Goal: Contribute content: Contribute content

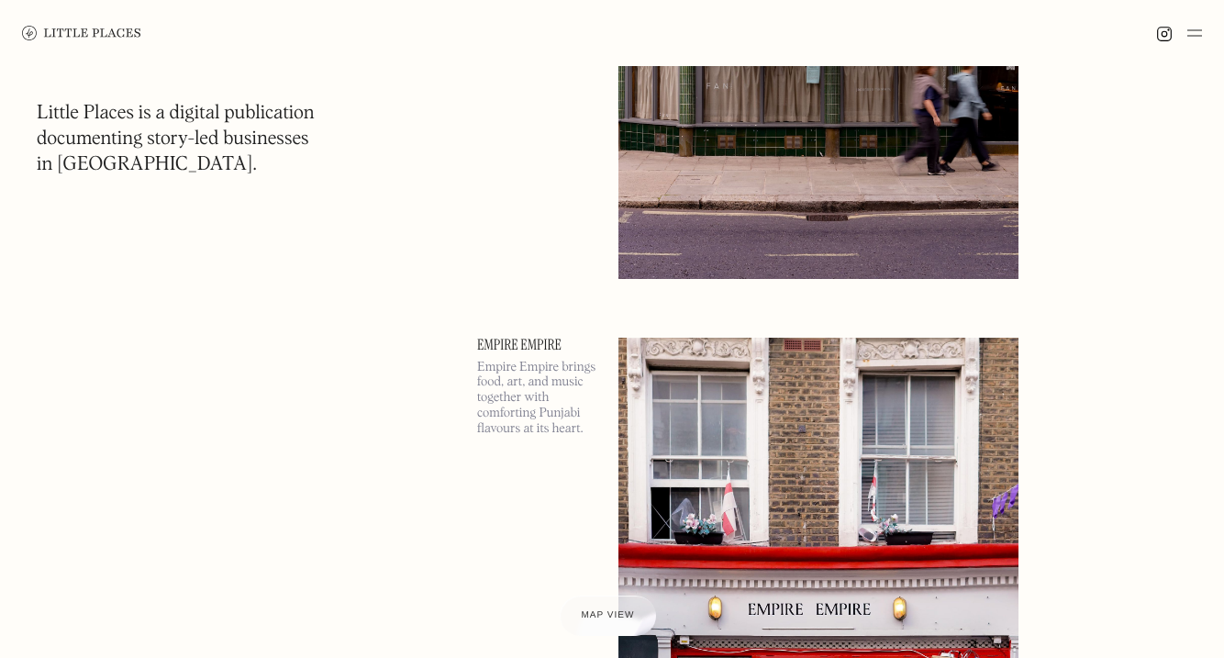
scroll to position [477, 0]
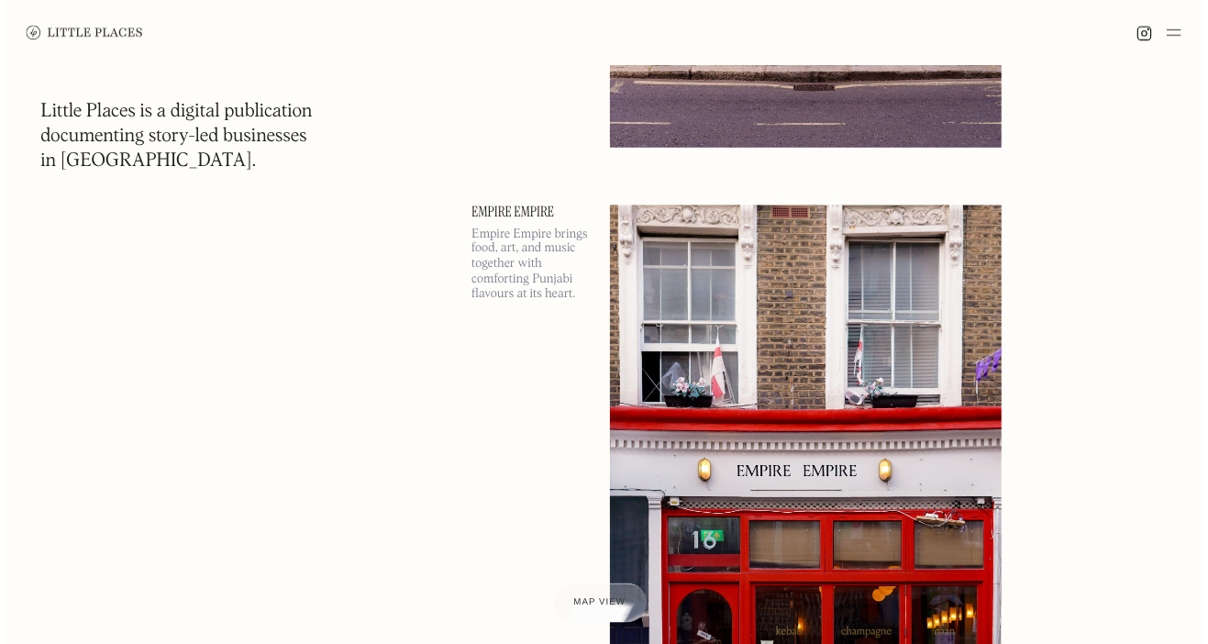
scroll to position [603, 0]
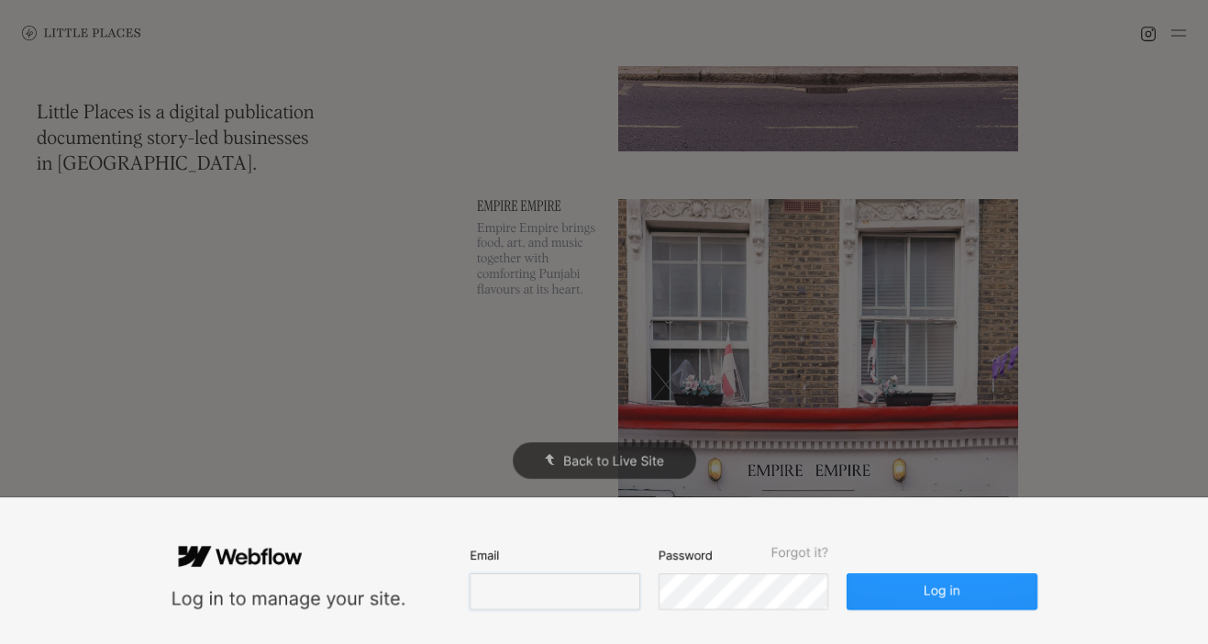
click at [605, 605] on input "email" at bounding box center [555, 591] width 170 height 37
type input "[EMAIL_ADDRESS][DOMAIN_NAME]"
click at [847, 573] on button "Log in" at bounding box center [942, 591] width 190 height 37
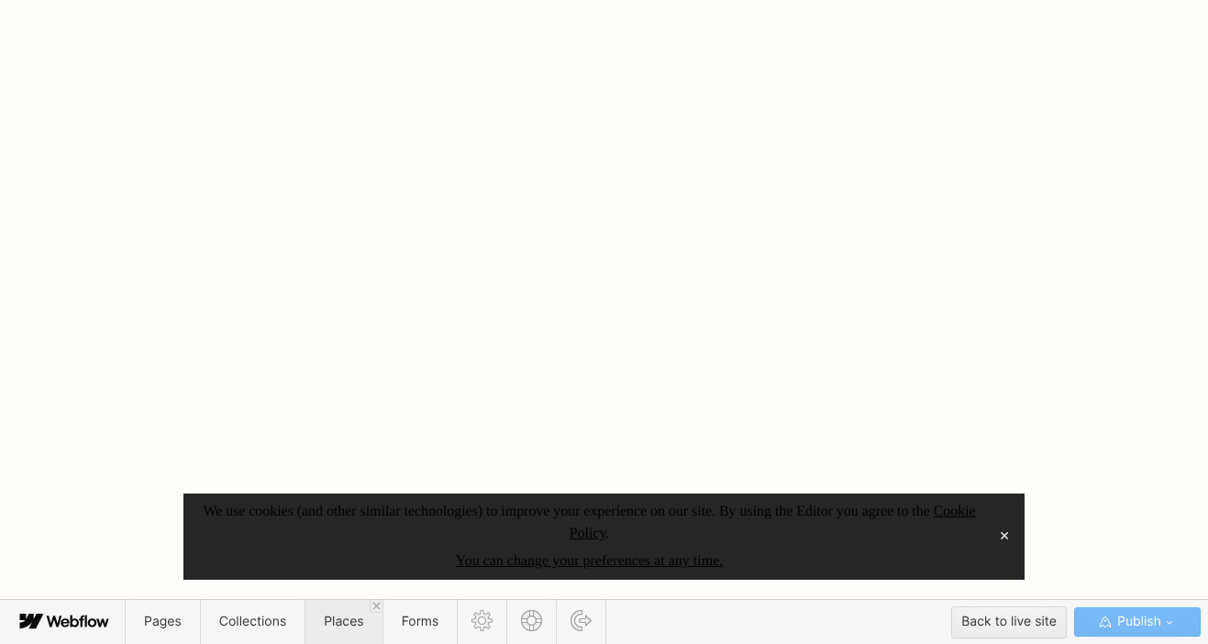
click at [321, 624] on span "Places" at bounding box center [343, 622] width 77 height 44
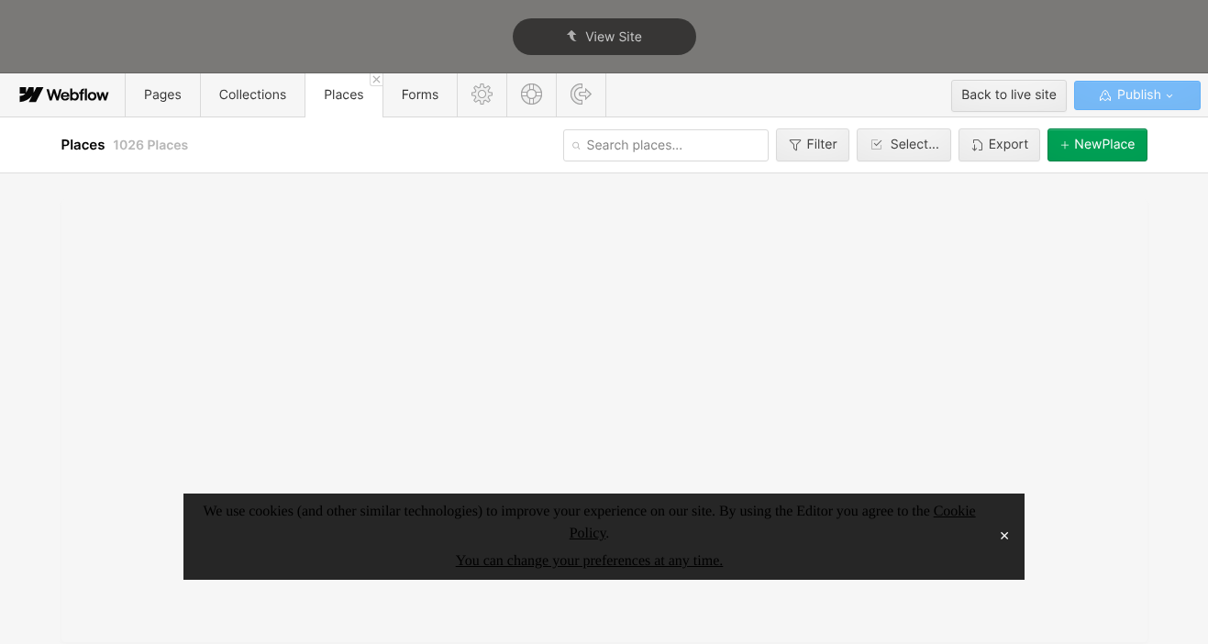
click at [1004, 536] on button "✕" at bounding box center [1005, 537] width 26 height 28
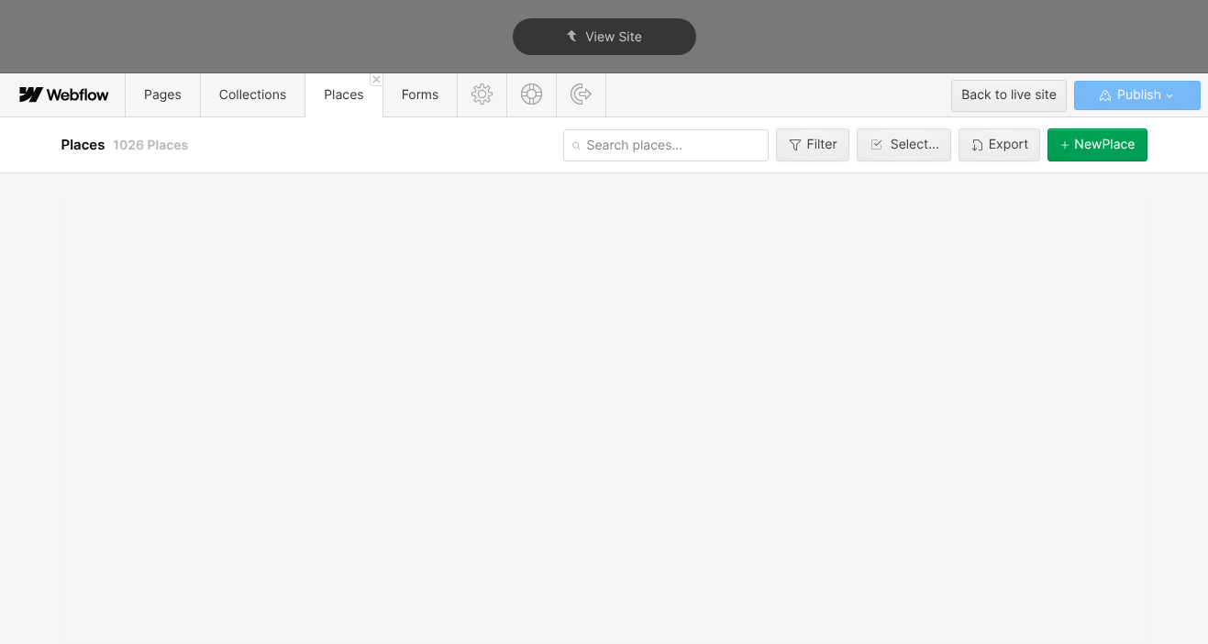
click at [1082, 134] on button "[GEOGRAPHIC_DATA]" at bounding box center [1097, 144] width 99 height 33
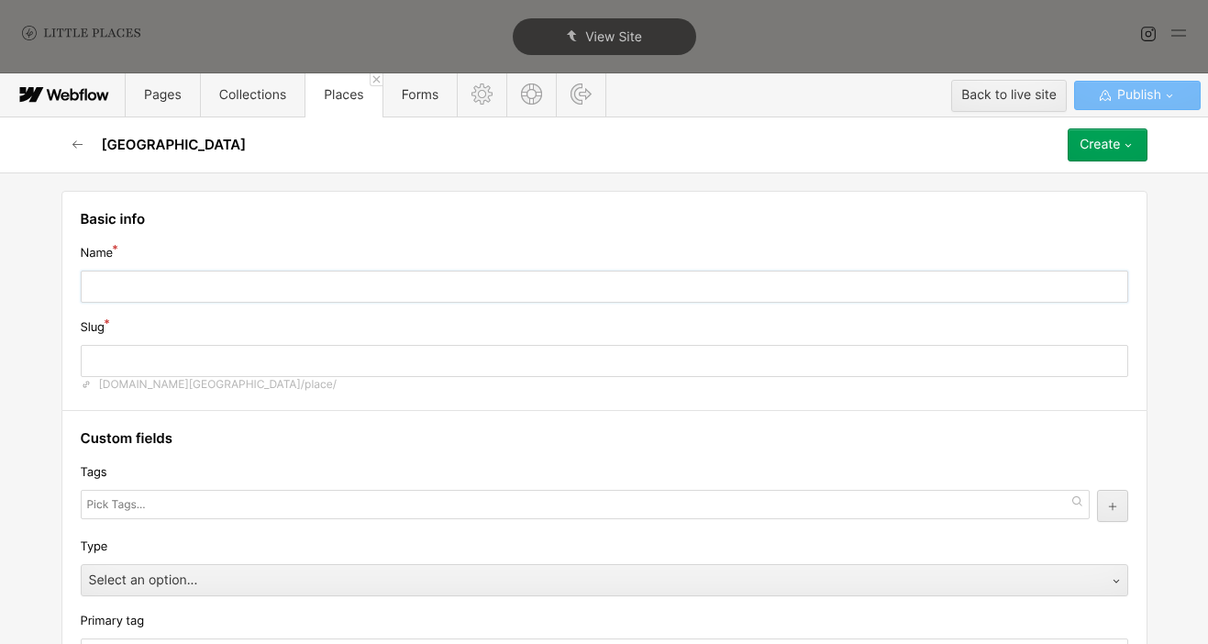
click at [327, 272] on input "text" at bounding box center [605, 287] width 1048 height 32
type input "P"
type input "p"
type input "Pa"
type input "pa"
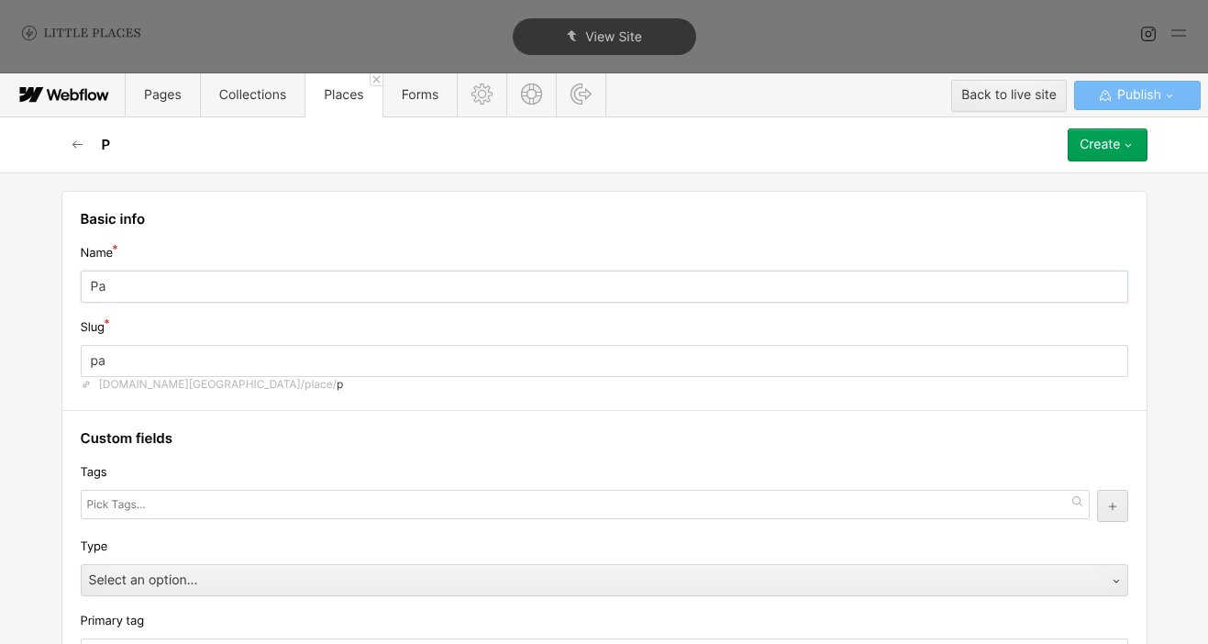
type input "Par"
type input "par"
type input "Para"
type input "para"
type input "Paras"
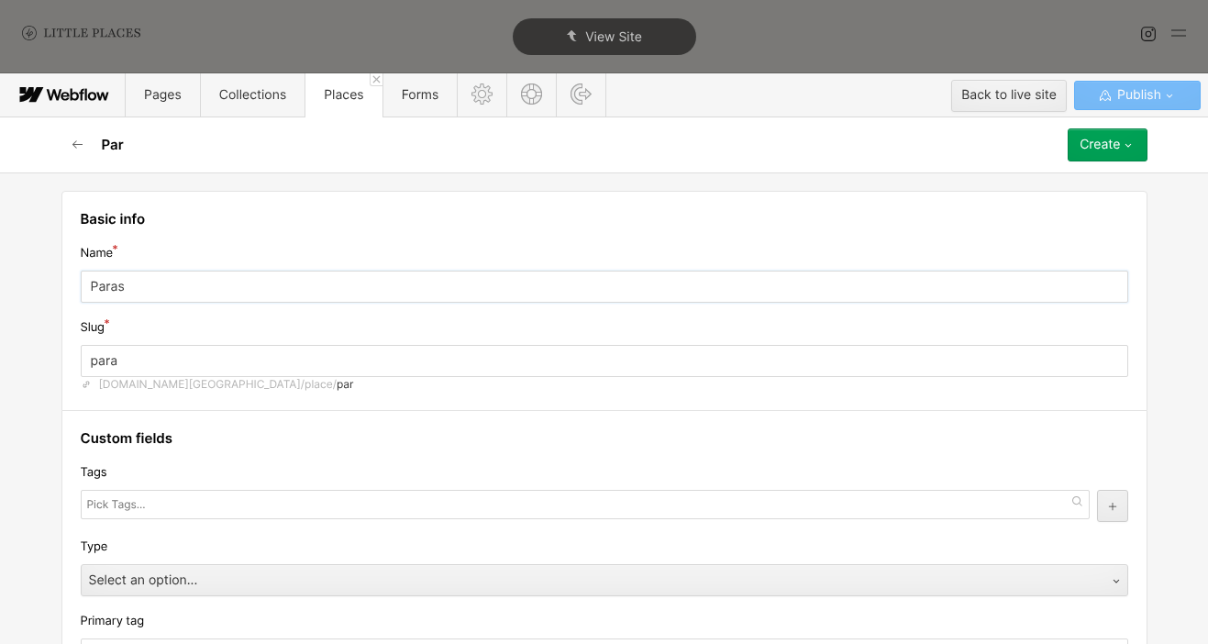
type input "paras"
type input "Paraso"
type input "paraso"
type input "Parasol"
type input "parasol"
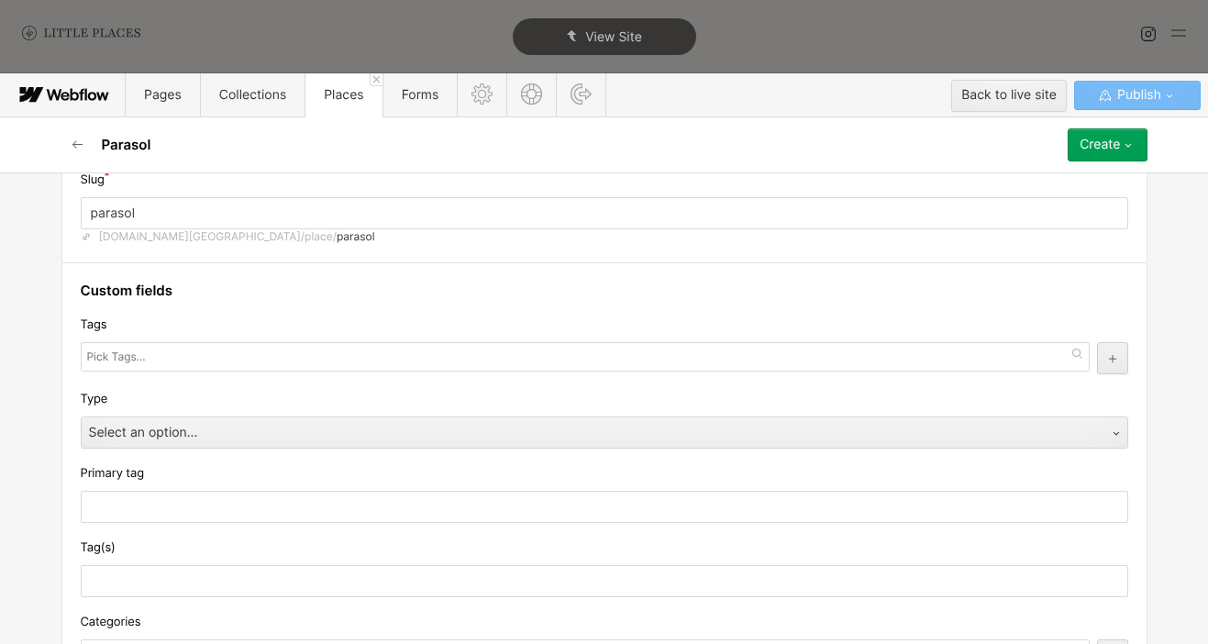
scroll to position [187, 0]
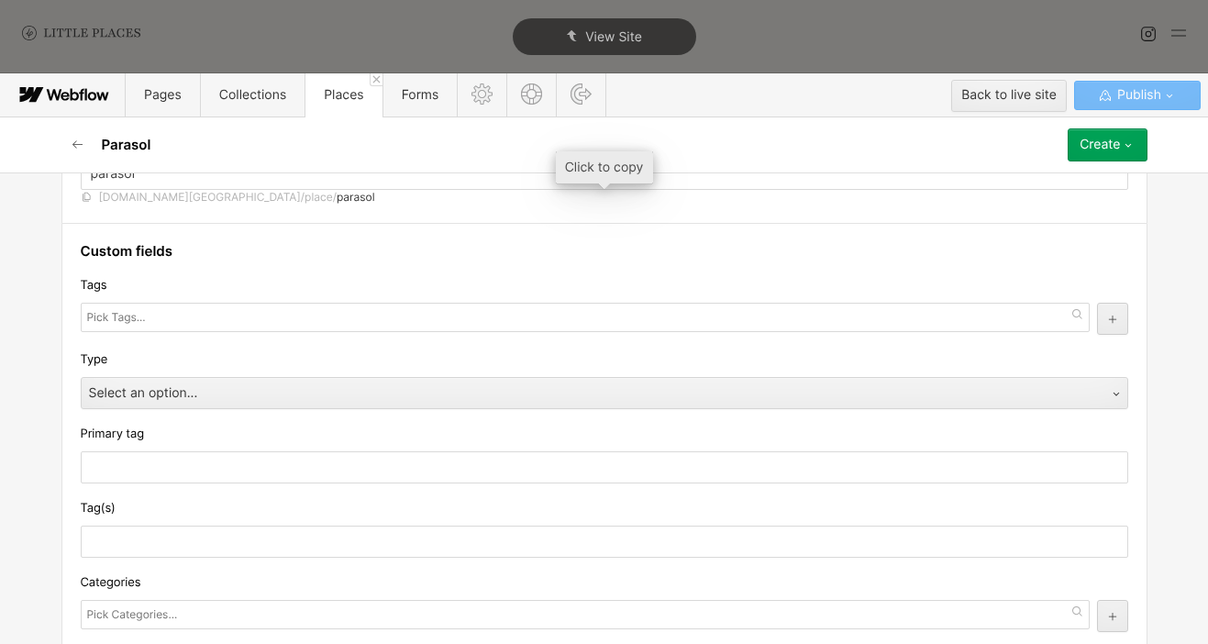
type input "Parasol"
click at [83, 159] on button "button" at bounding box center [77, 144] width 33 height 33
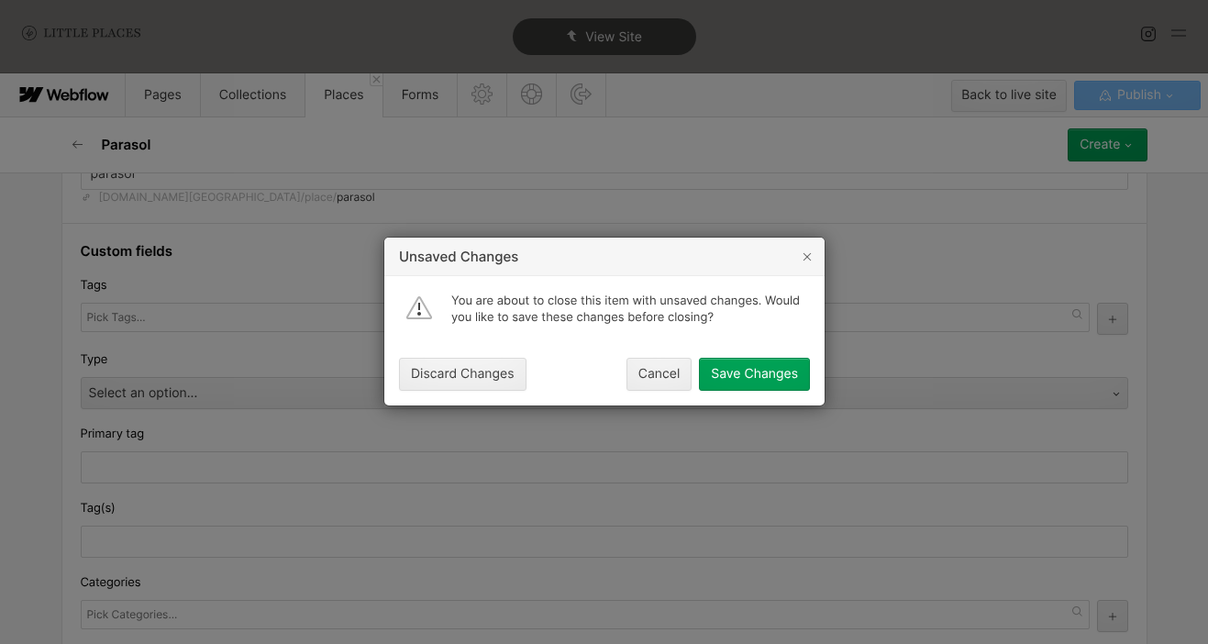
click at [469, 359] on button "Discard Changes" at bounding box center [463, 375] width 128 height 33
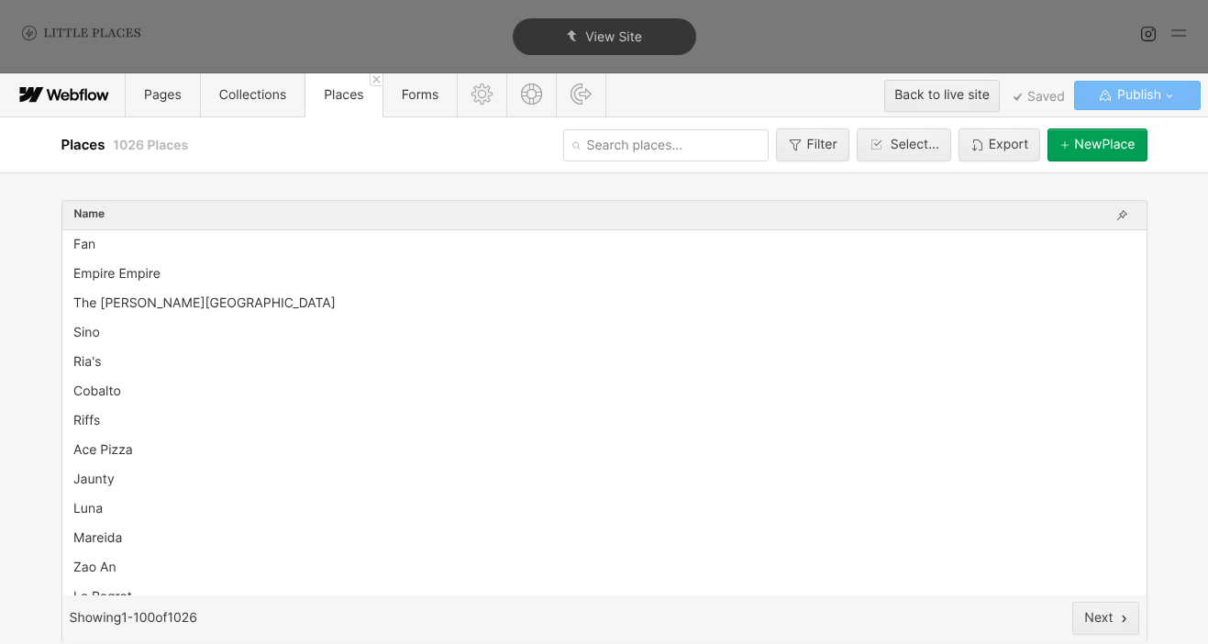
click at [701, 136] on input "text" at bounding box center [665, 145] width 205 height 32
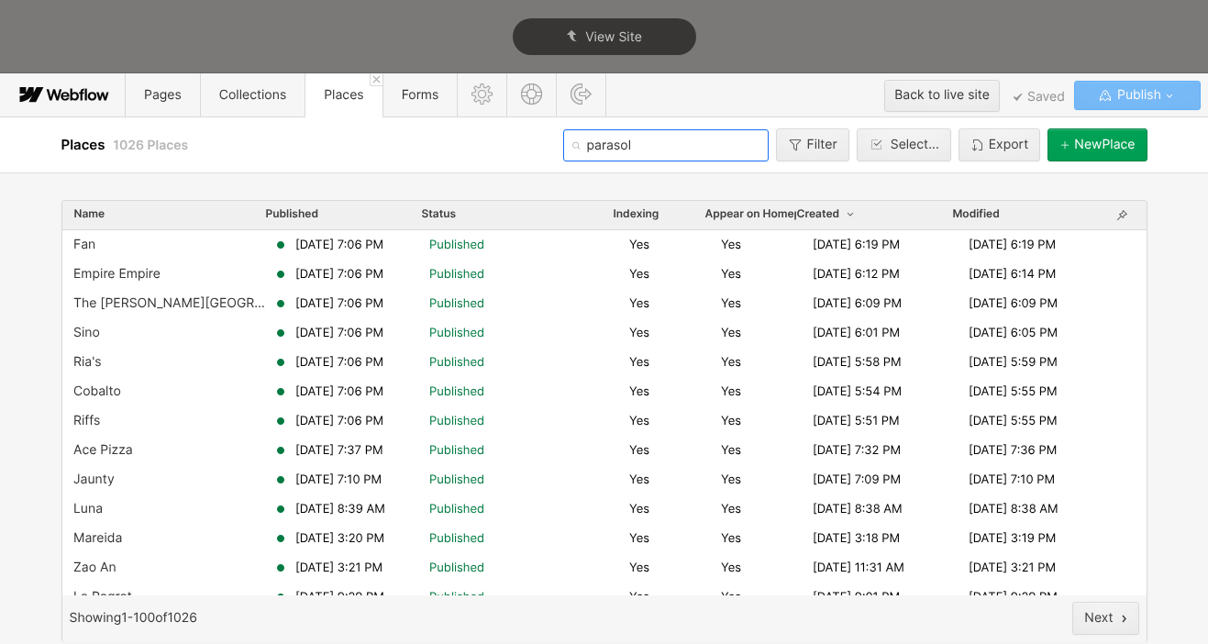
type input "paraso"
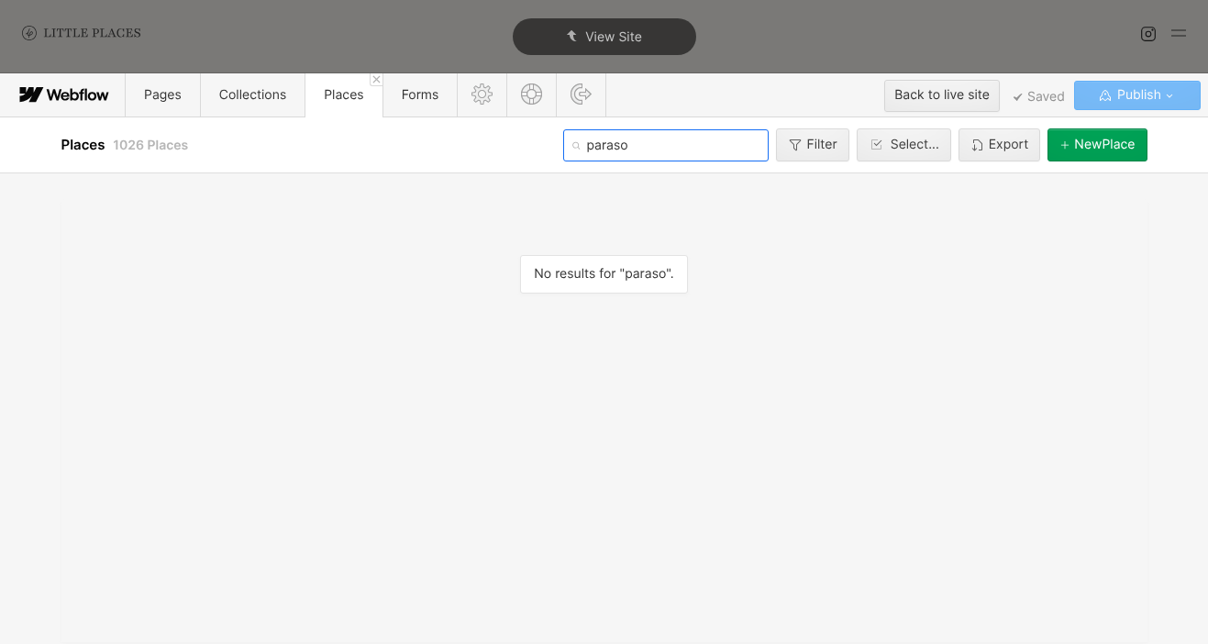
click at [664, 134] on input "paraso" at bounding box center [665, 145] width 205 height 32
click at [665, 158] on input "paraso" at bounding box center [665, 145] width 205 height 32
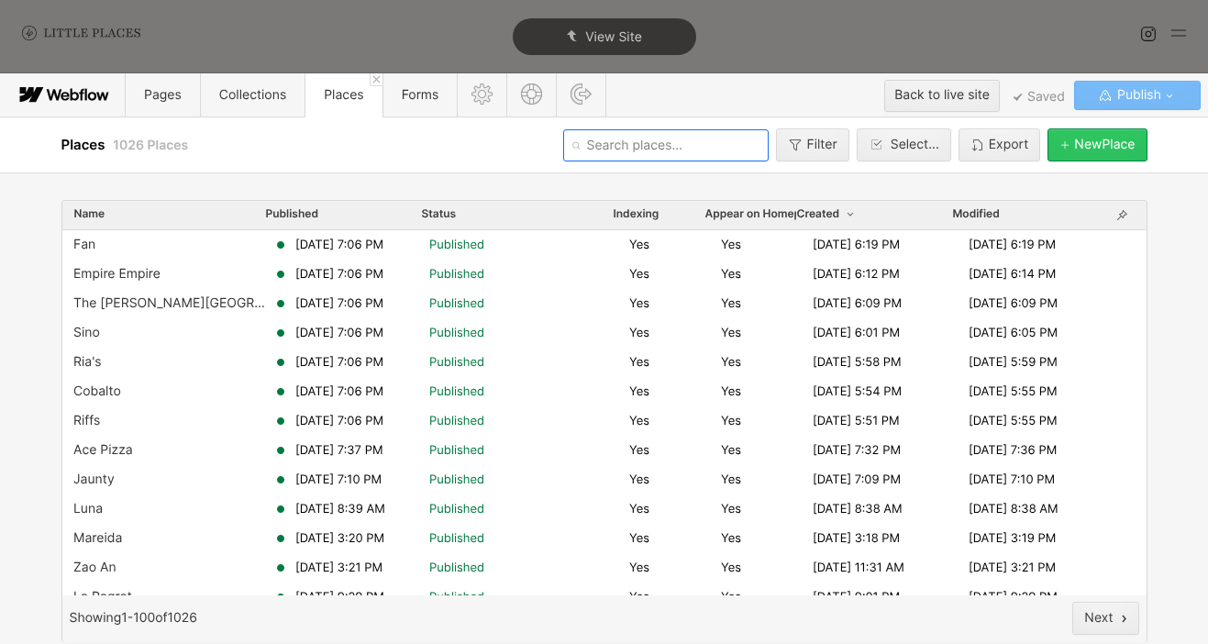
click at [1098, 150] on div "[GEOGRAPHIC_DATA]" at bounding box center [1104, 145] width 61 height 15
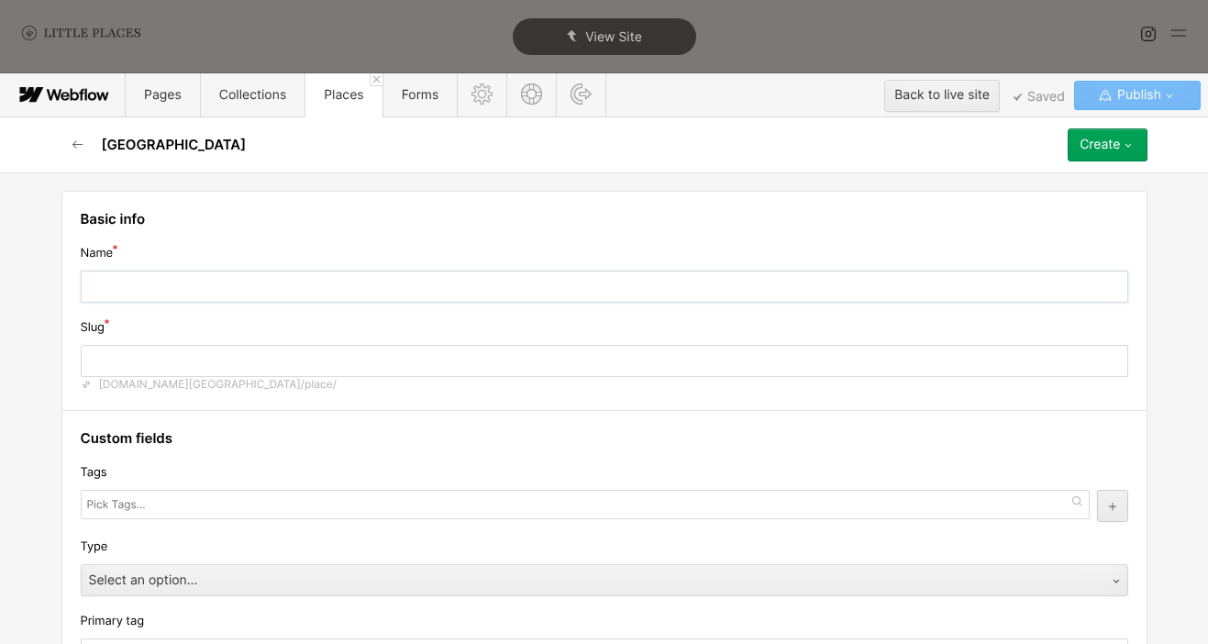
click at [275, 298] on input "text" at bounding box center [605, 287] width 1048 height 32
type input "P"
type input "p"
type input "Pa"
type input "pa"
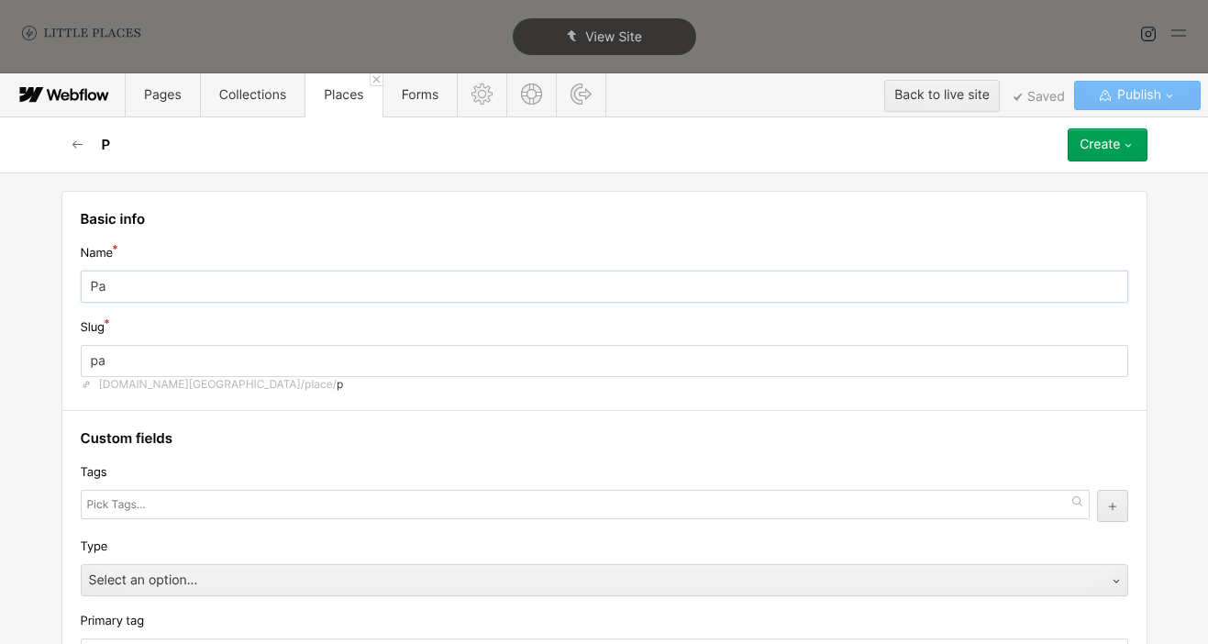
type input "Par"
type input "par"
type input "Para"
type input "para"
type input "Paras"
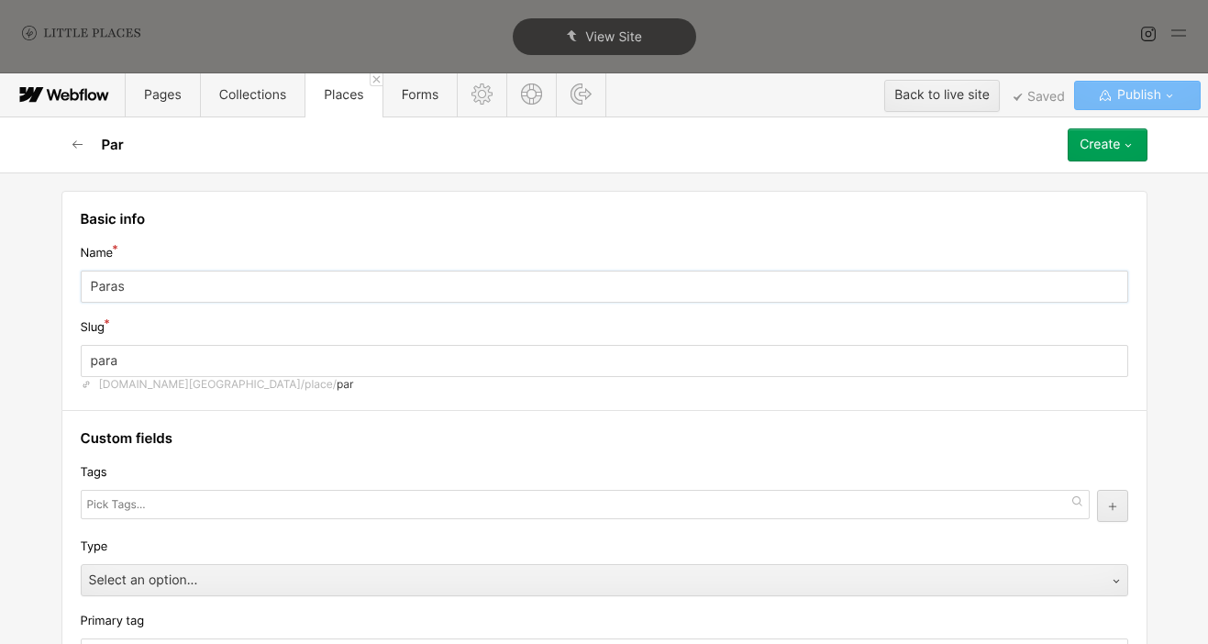
type input "paras"
type input "Paraso"
type input "paraso"
type input "Parasol"
type input "parasol"
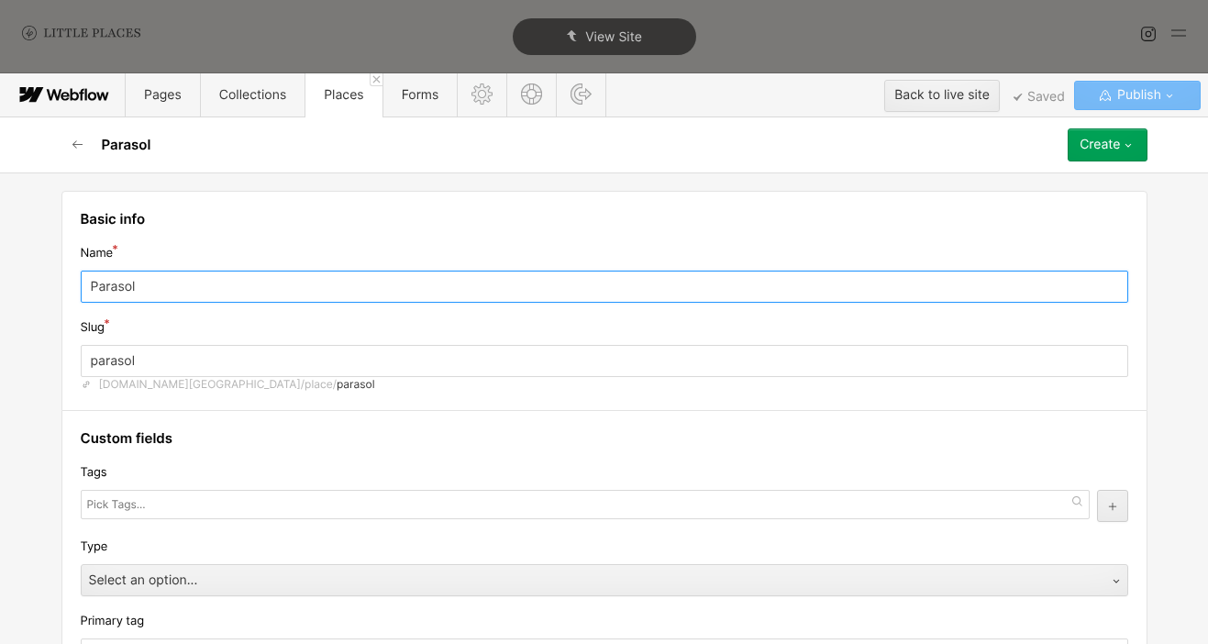
type input "Parasol"
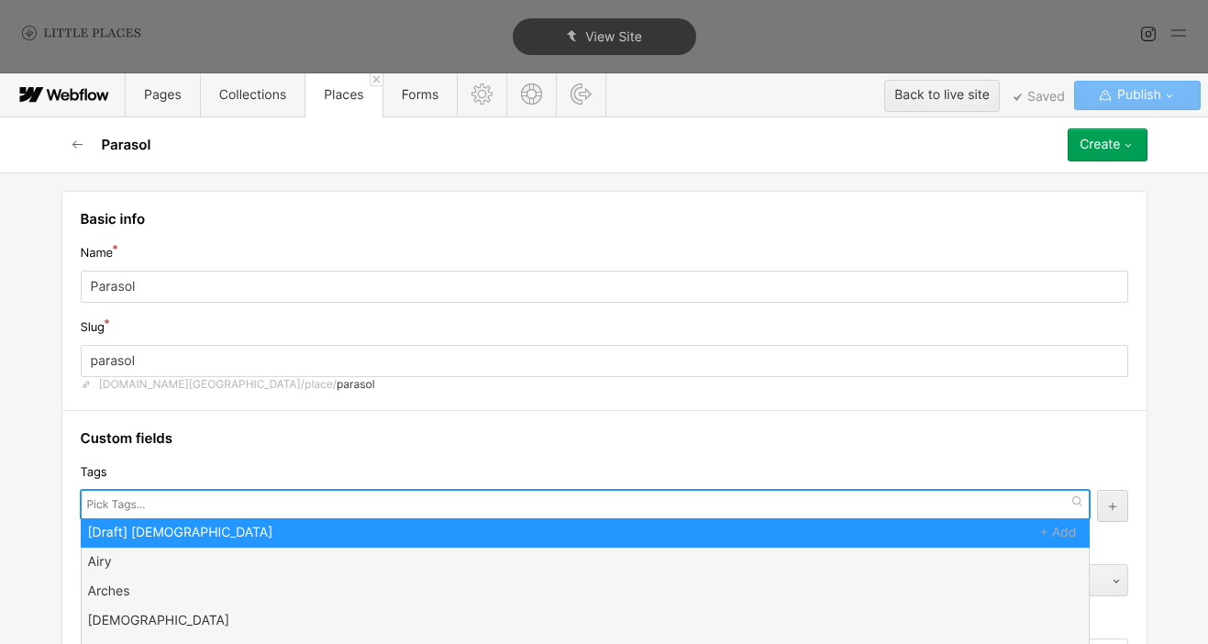
click at [137, 507] on input "text" at bounding box center [118, 505] width 62 height 26
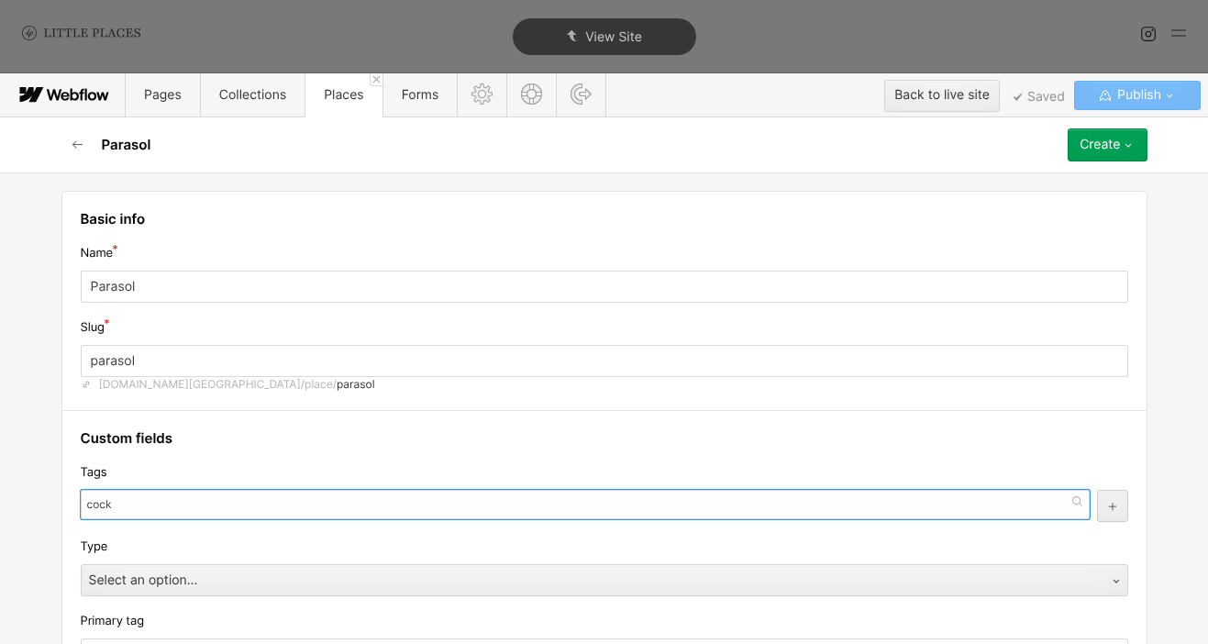
type input "cockt"
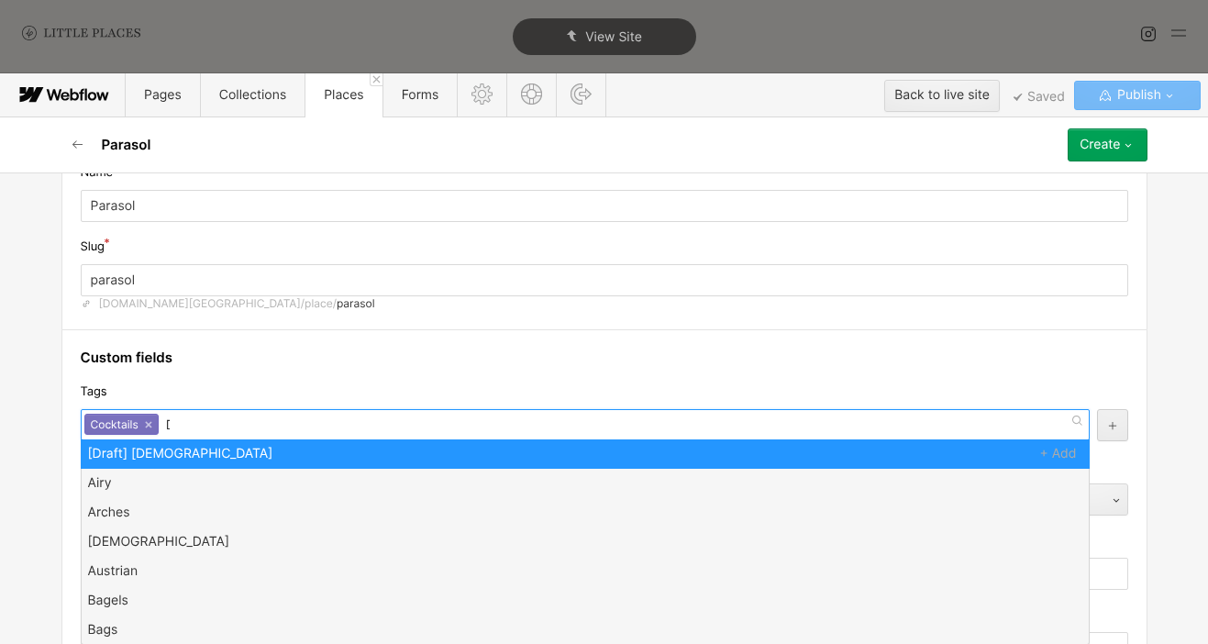
scroll to position [106, 0]
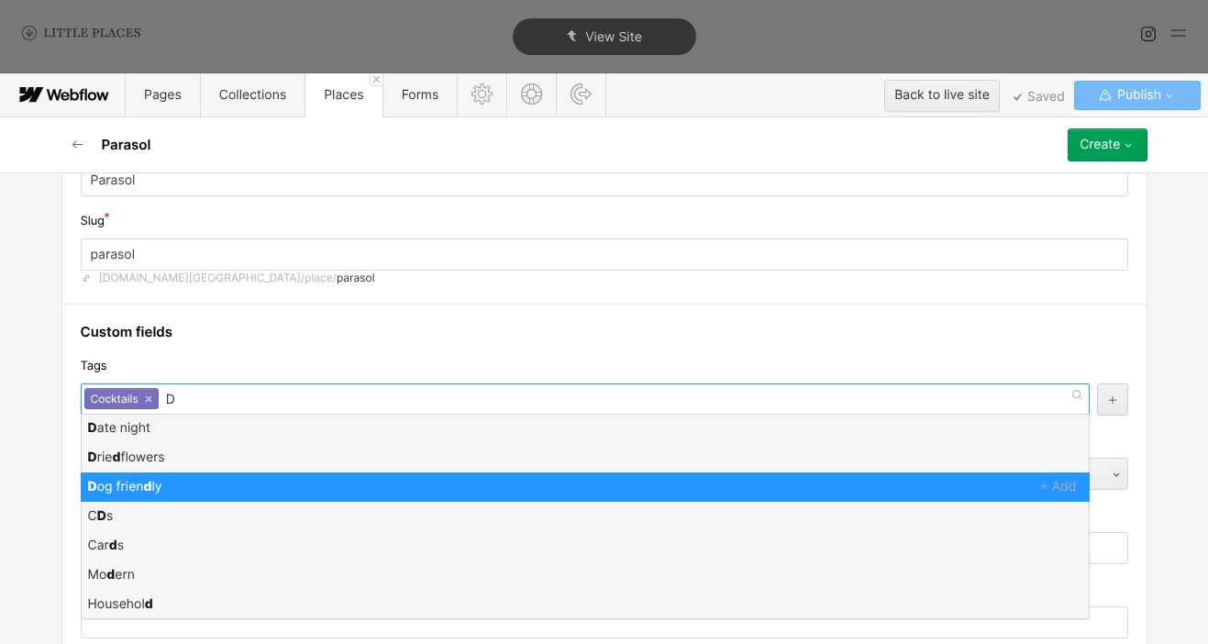
type input "Dj"
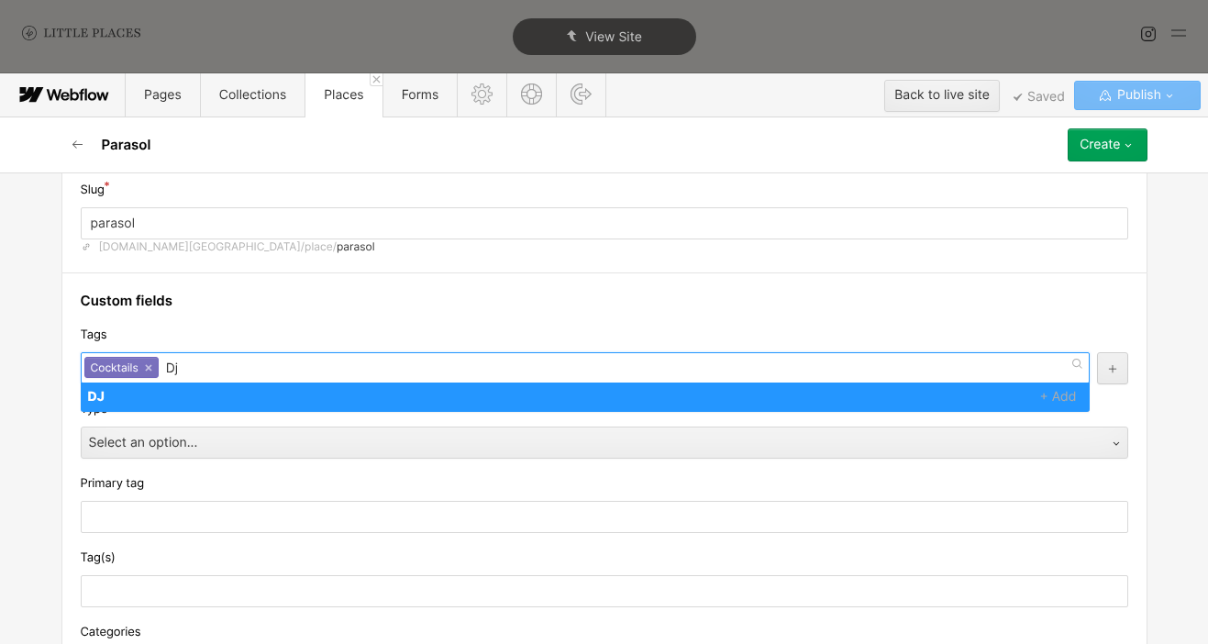
scroll to position [139, 0]
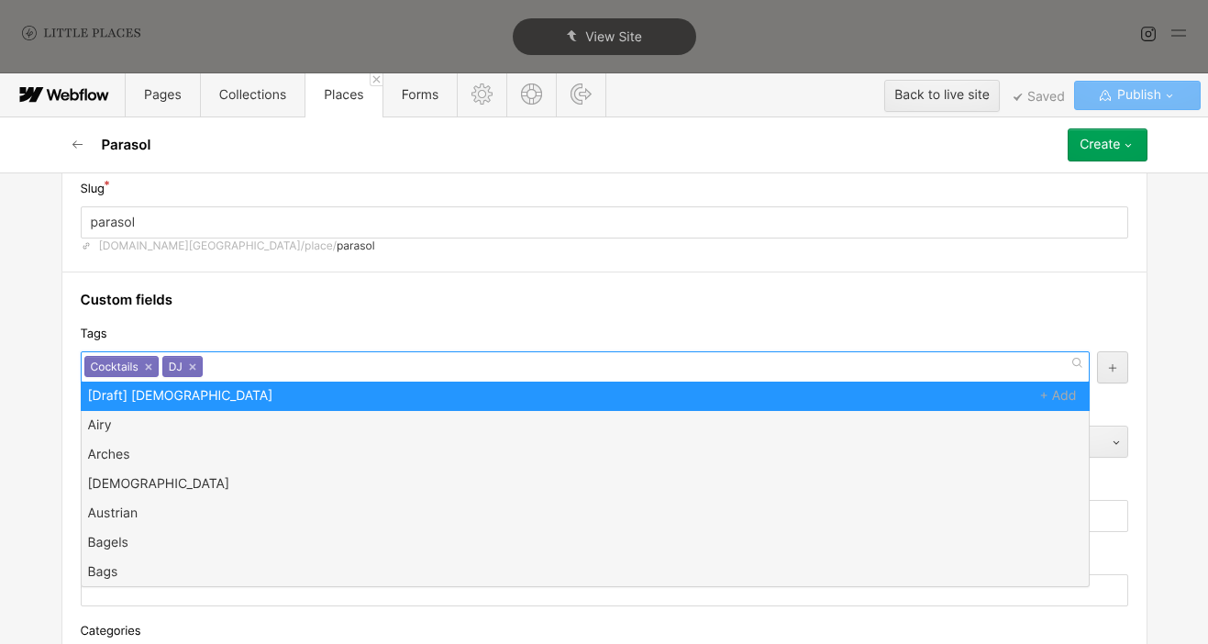
click at [223, 338] on div "Tags" at bounding box center [605, 334] width 1048 height 20
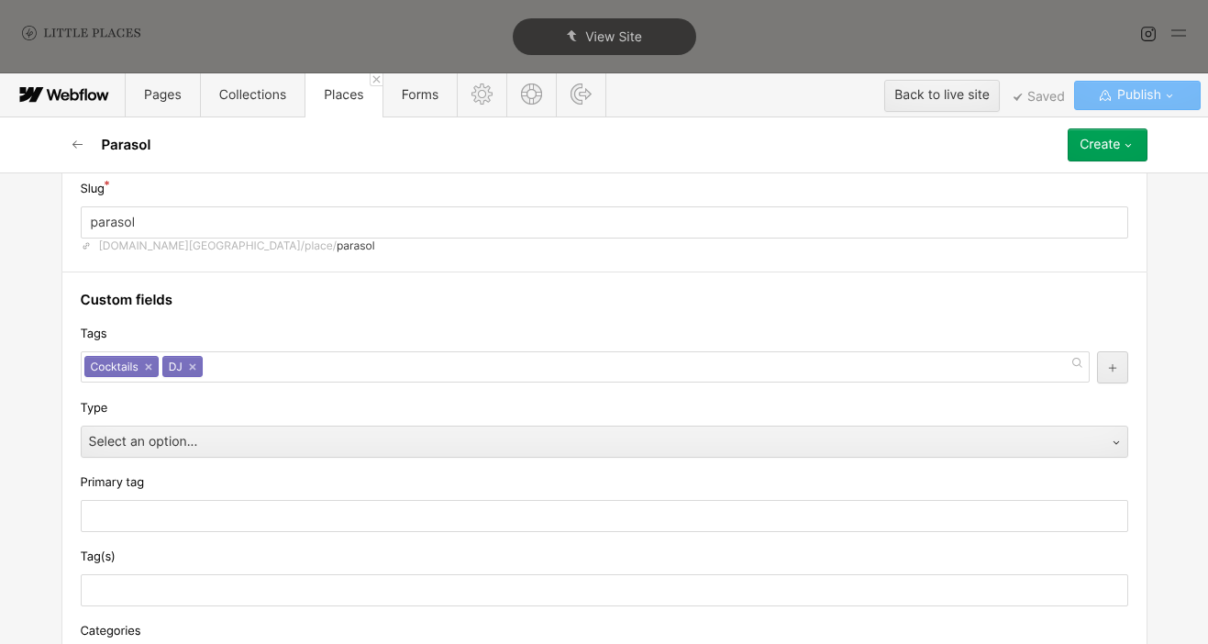
scroll to position [208, 0]
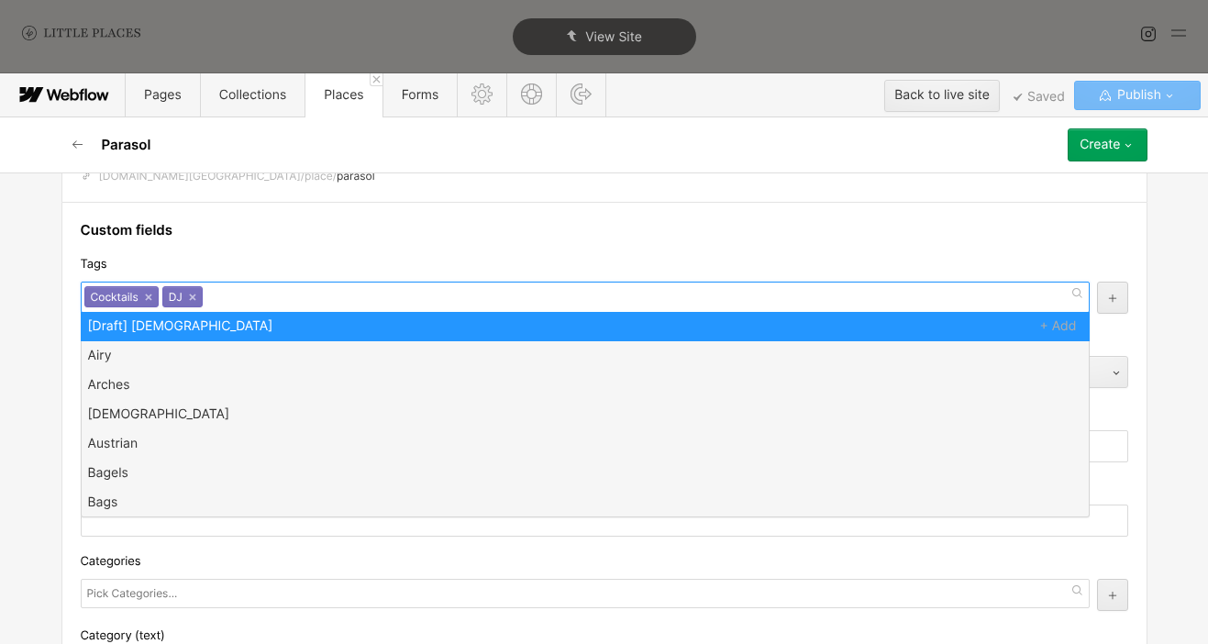
click at [234, 296] on div "Cocktails × DJ ×" at bounding box center [585, 297] width 1009 height 31
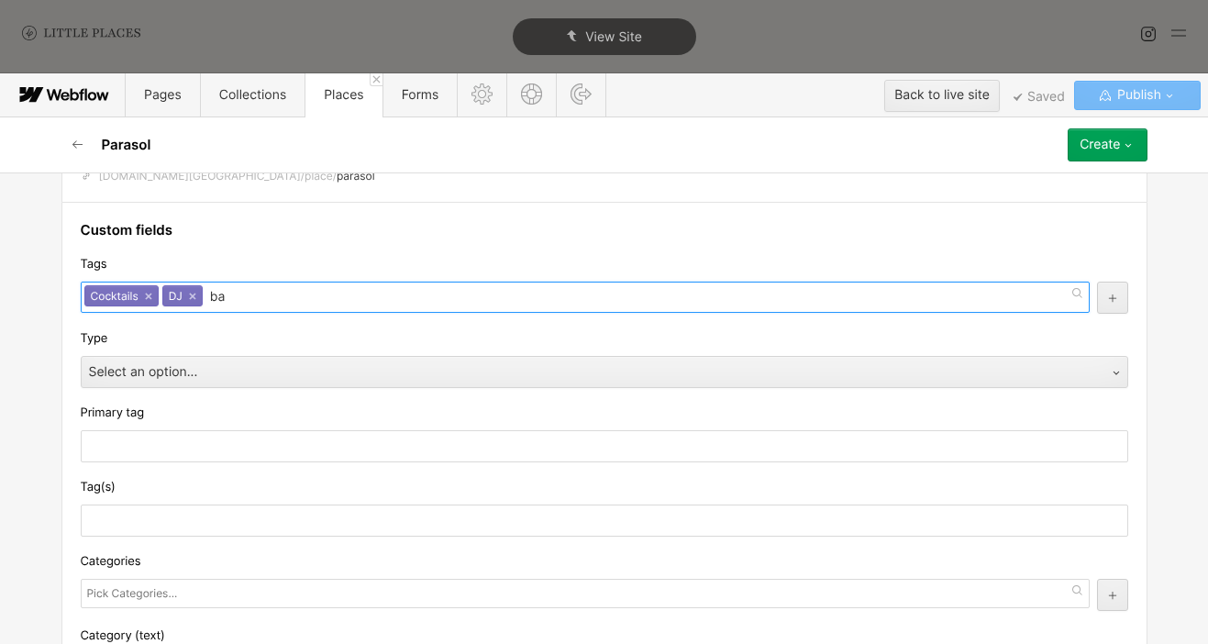
type input "b"
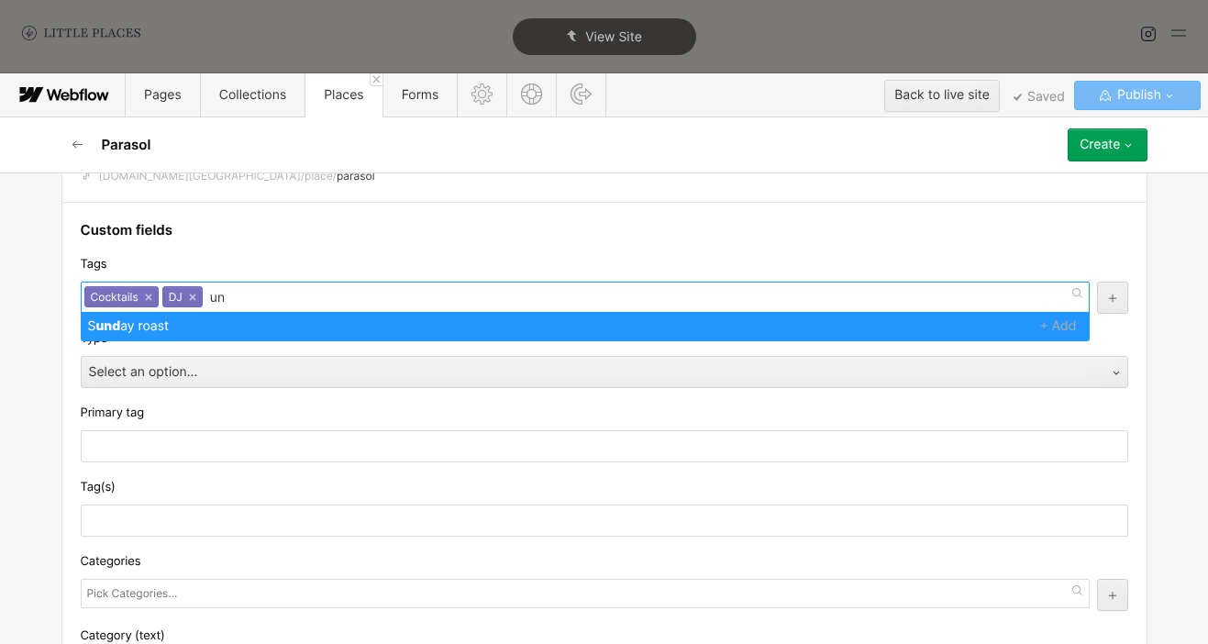
type input "u"
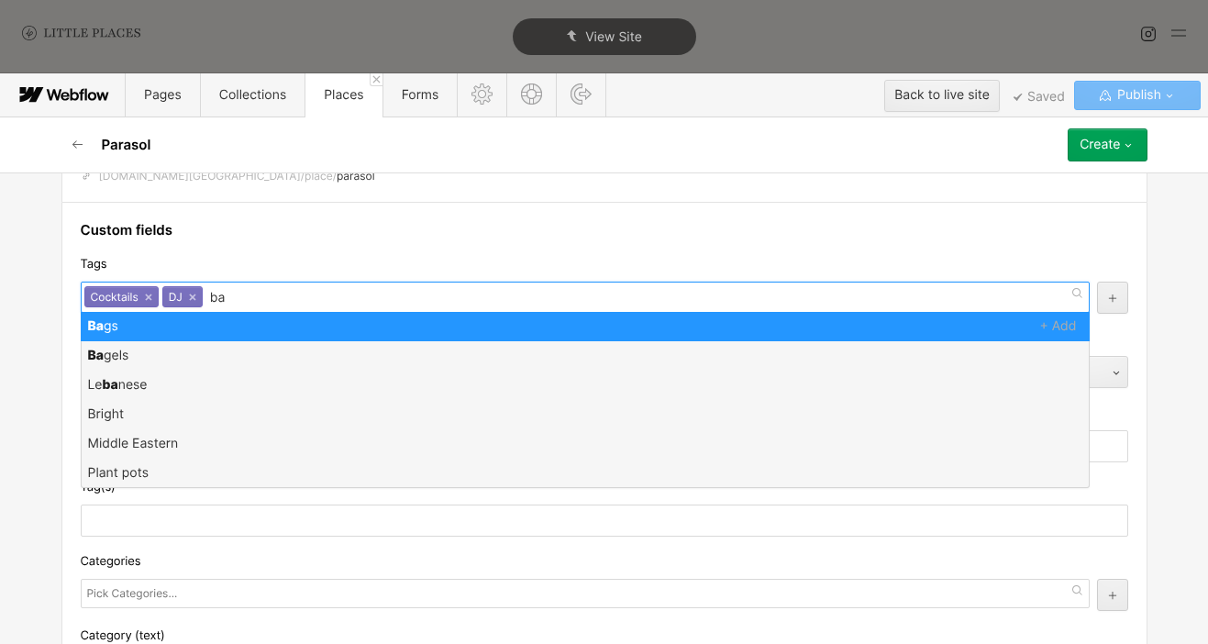
type input "b"
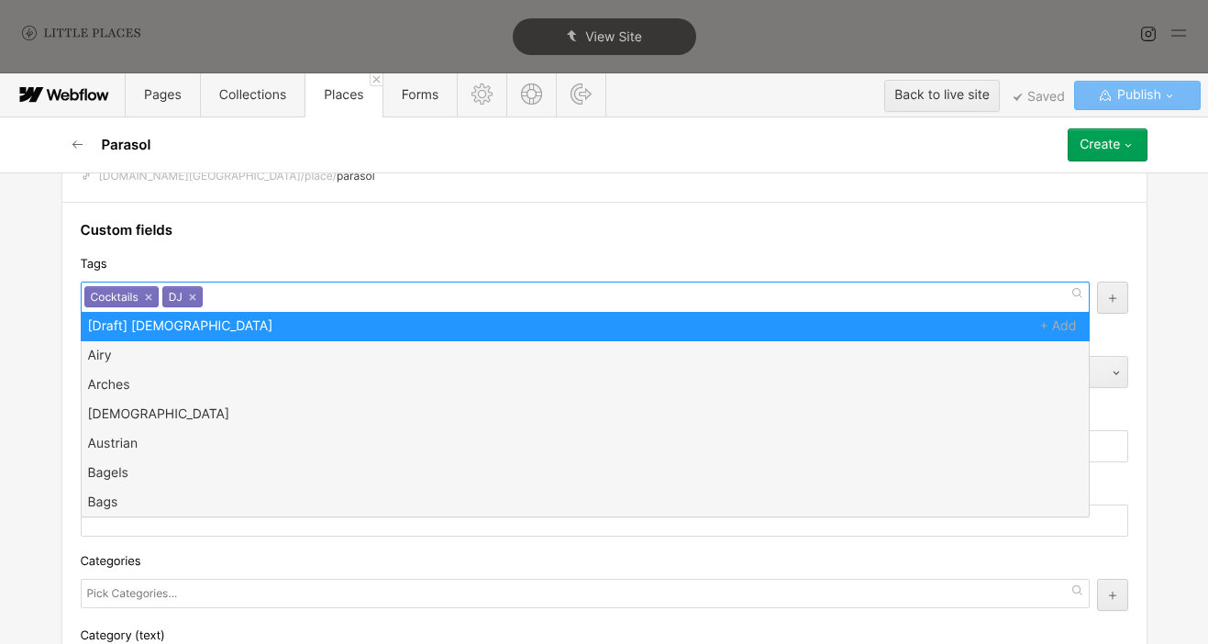
click at [271, 255] on div "Tags" at bounding box center [605, 264] width 1048 height 20
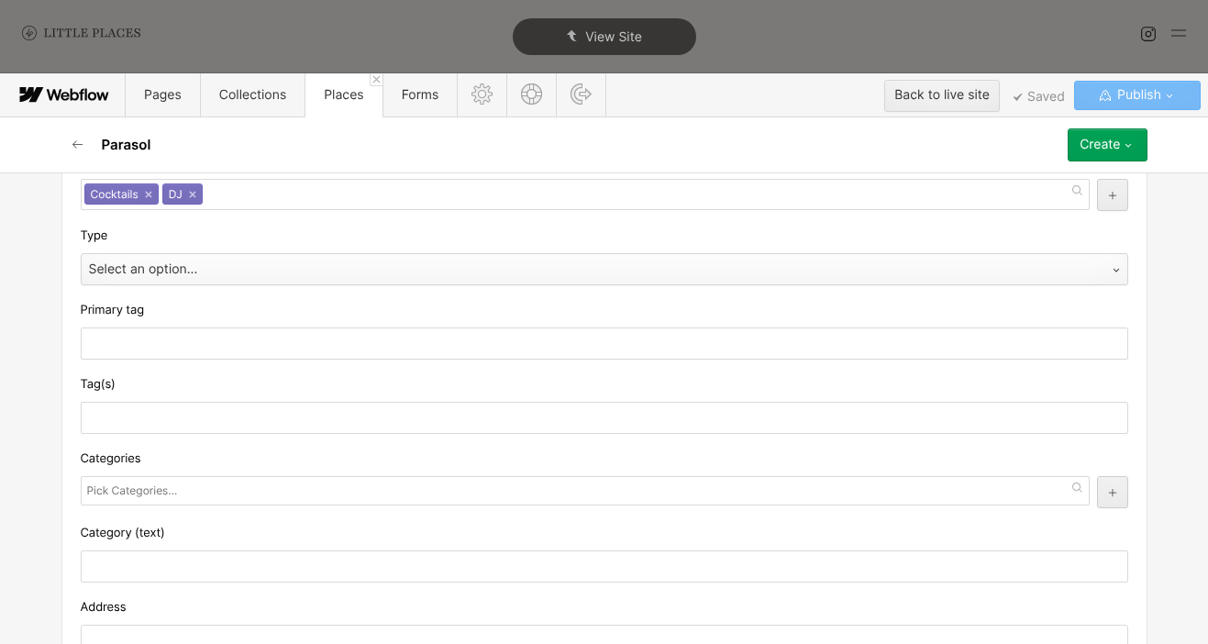
scroll to position [312, 0]
click at [257, 258] on div "Select an option..." at bounding box center [586, 268] width 1009 height 29
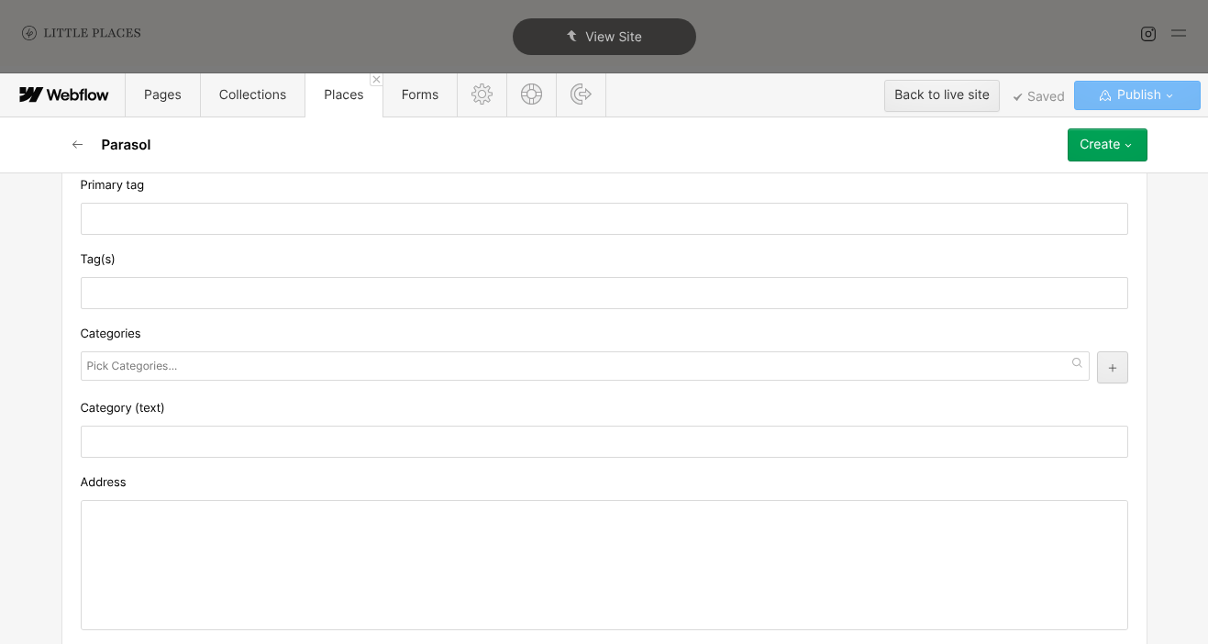
scroll to position [438, 0]
click at [147, 371] on input "text" at bounding box center [134, 364] width 94 height 26
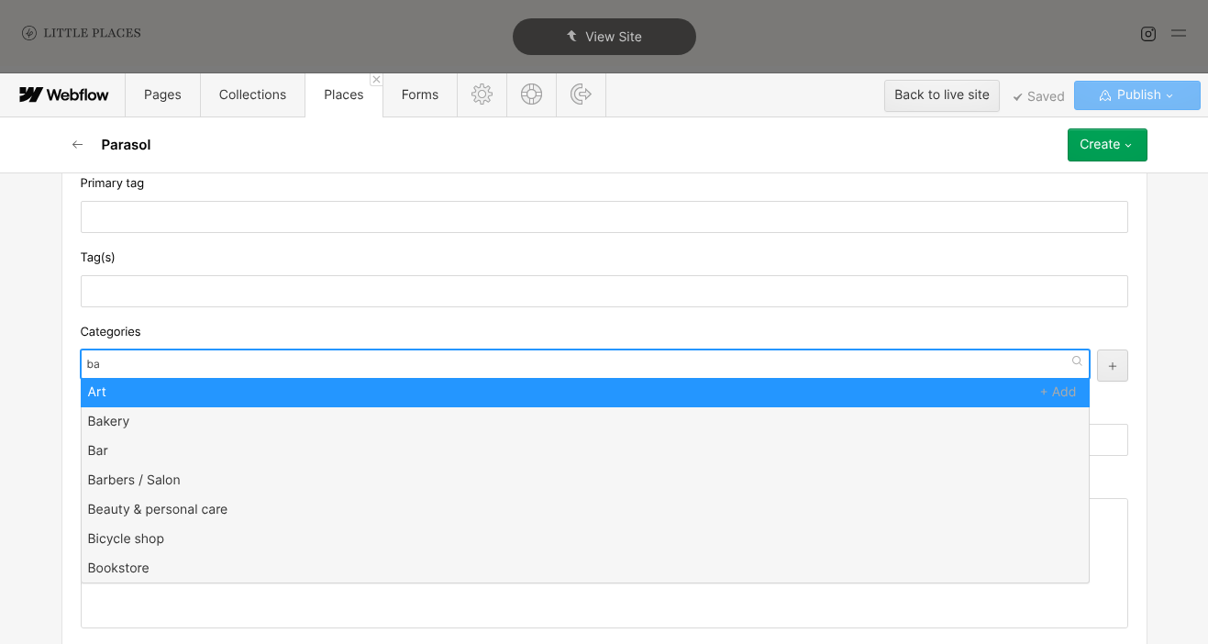
scroll to position [0, 0]
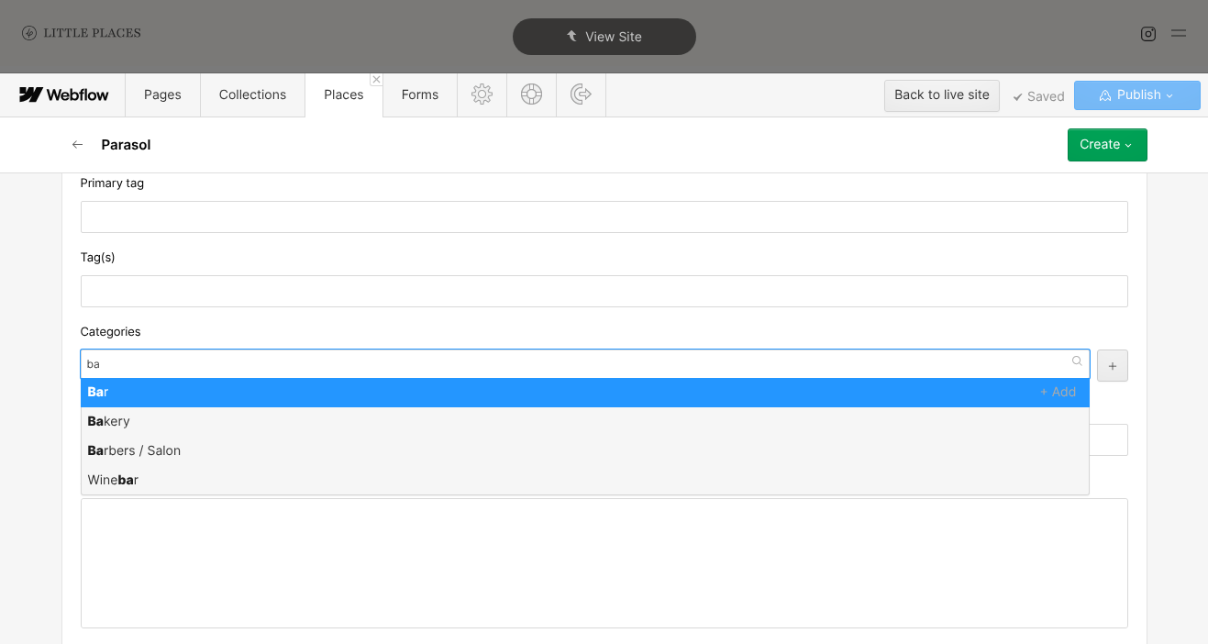
type input "b"
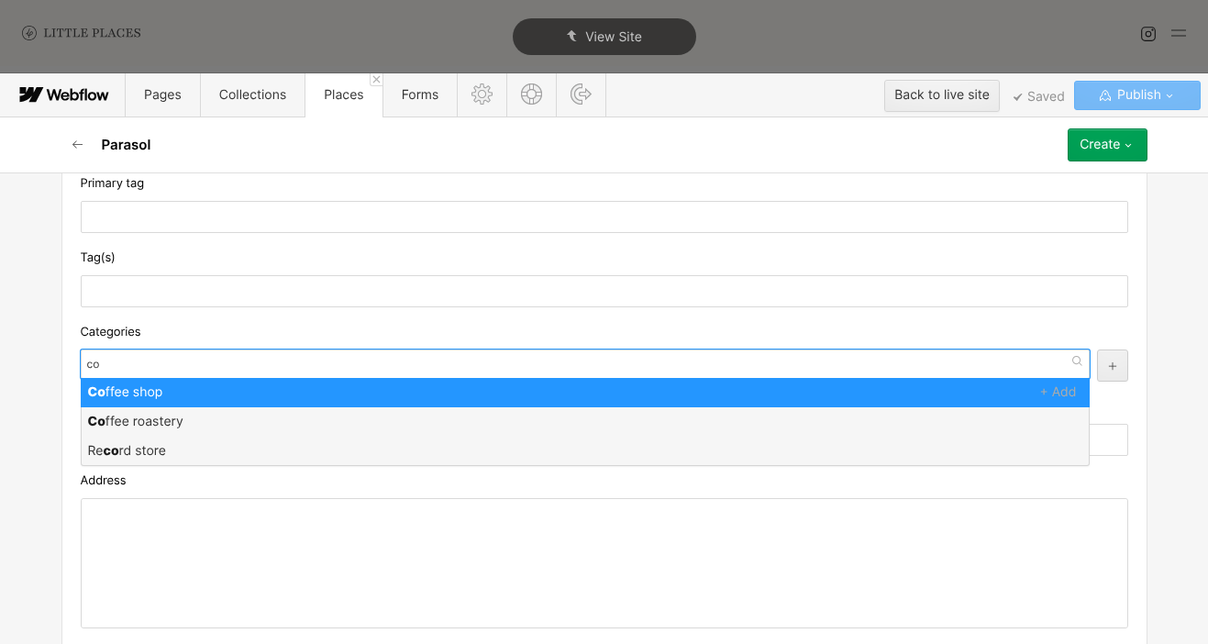
type input "c"
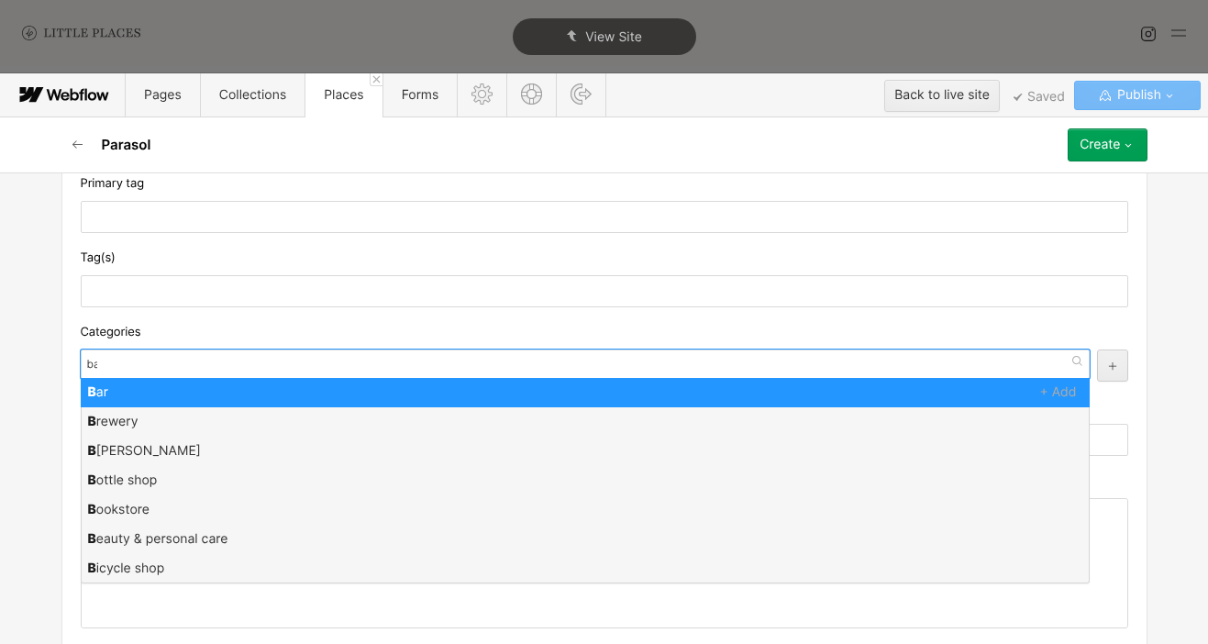
type input "bar"
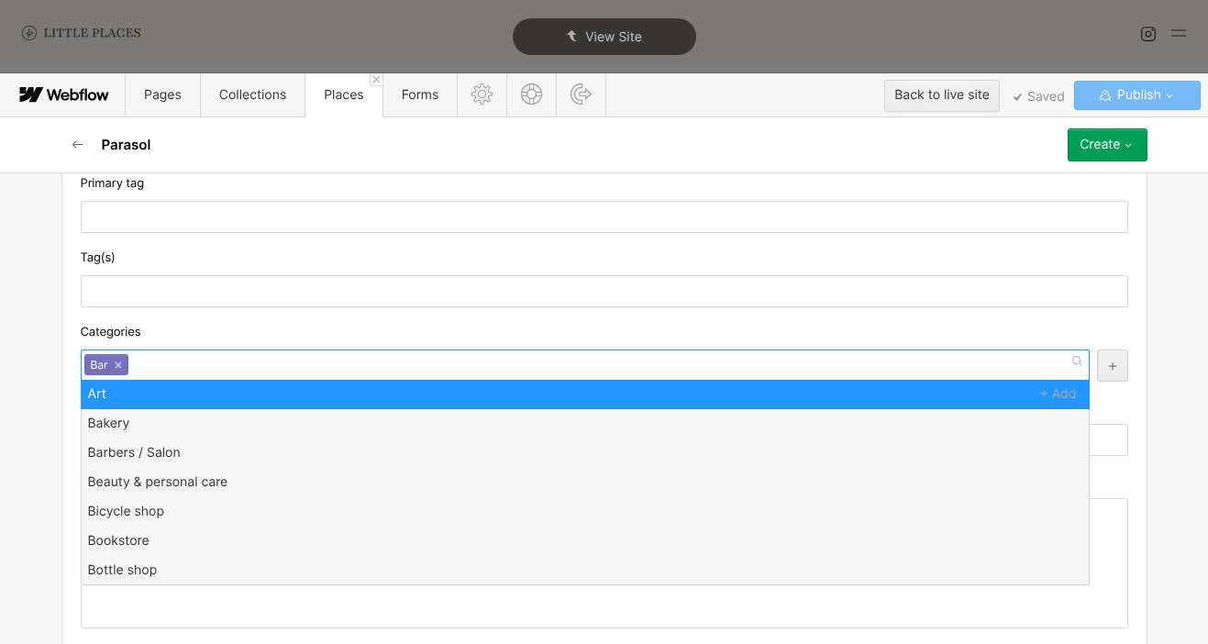
click at [142, 350] on div "Bar ×" at bounding box center [585, 364] width 1009 height 31
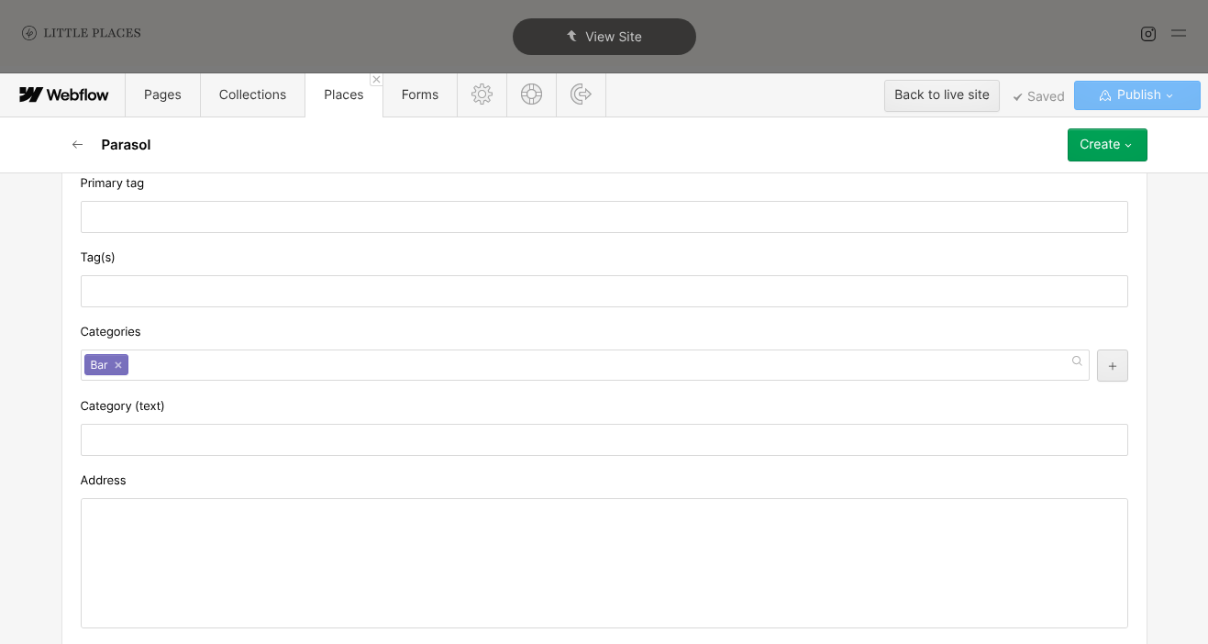
click at [159, 338] on div "Categories" at bounding box center [605, 332] width 1048 height 20
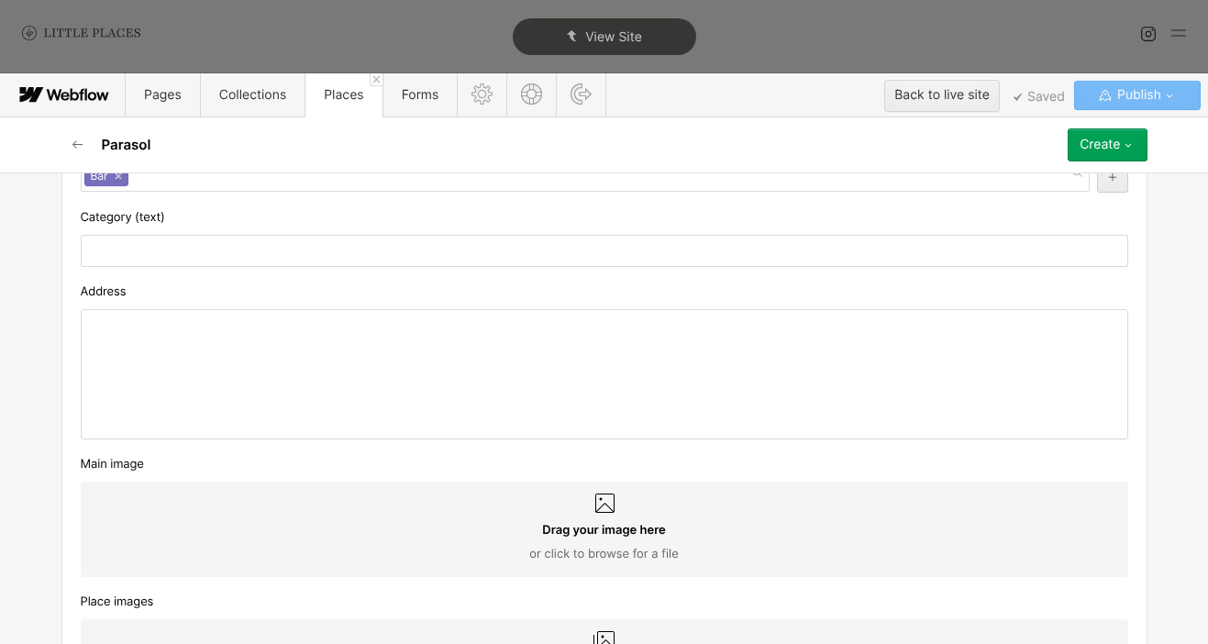
scroll to position [674, 0]
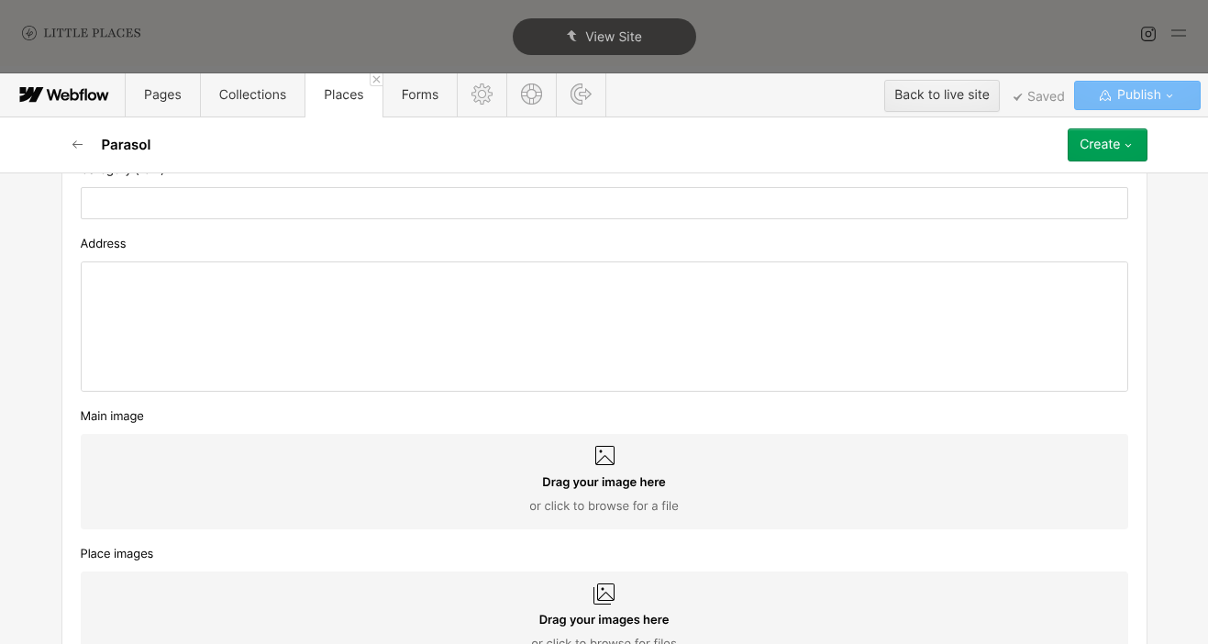
click at [416, 353] on div at bounding box center [605, 326] width 1046 height 128
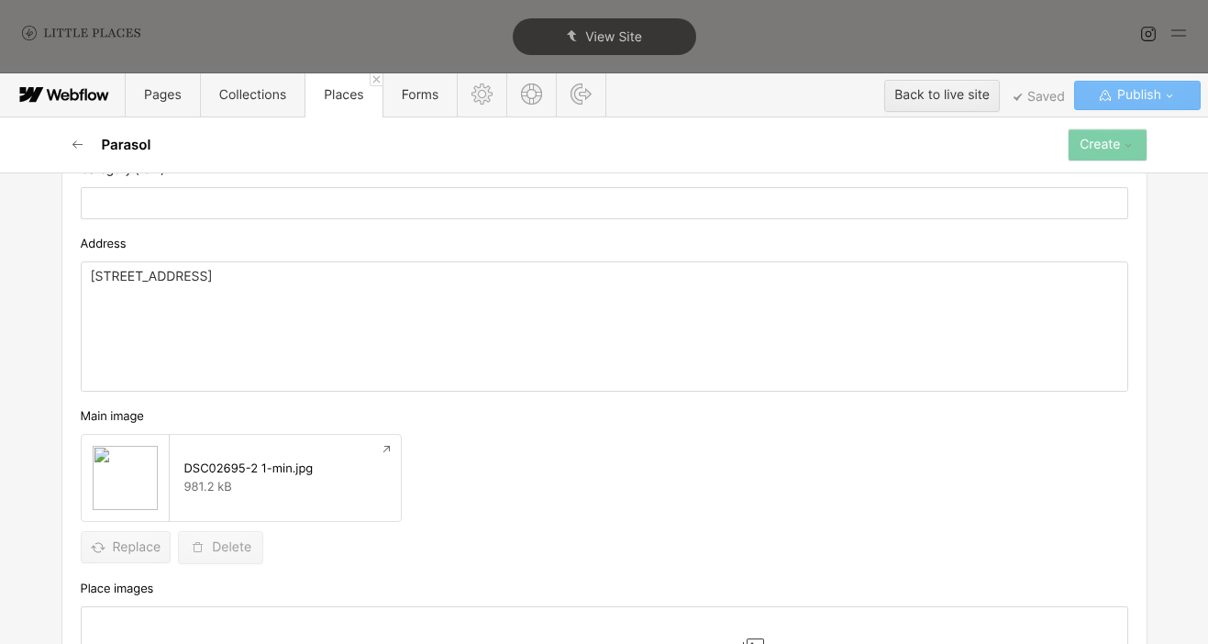
scroll to position [882, 0]
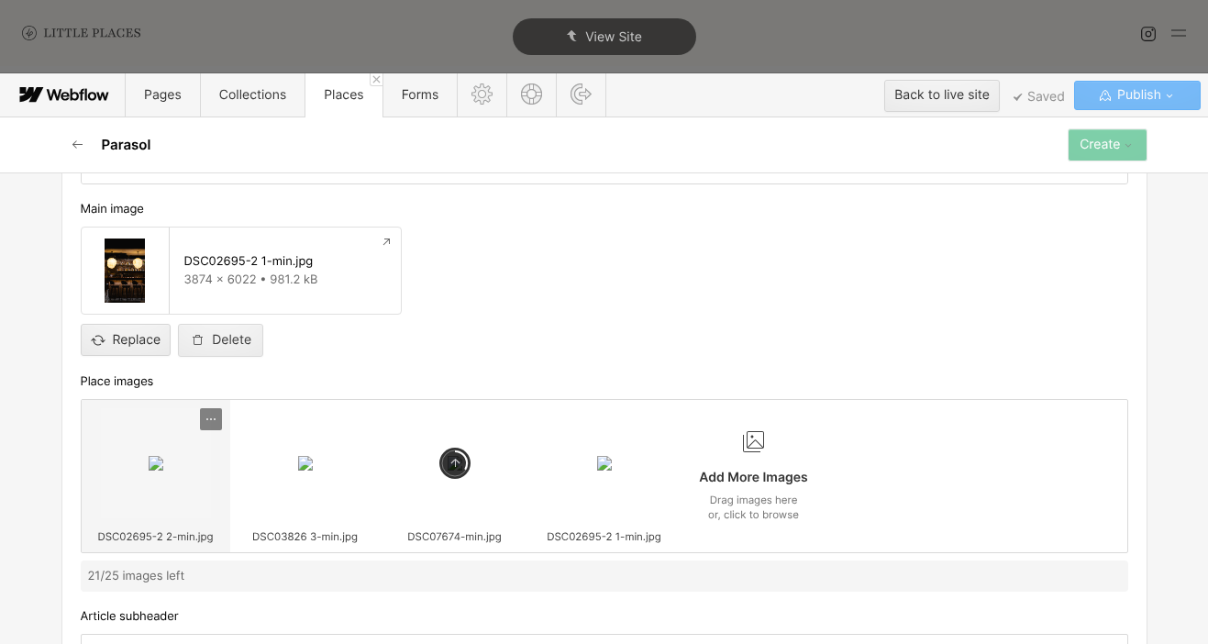
drag, startPoint x: 613, startPoint y: 466, endPoint x: 204, endPoint y: 472, distance: 409.2
click at [204, 472] on div "DSC02695-2 2-min.jpg DSC03826 3-min.jpg DSC07674-min.jpg DSC02695-2 1-min.jpg A…" at bounding box center [605, 476] width 1048 height 154
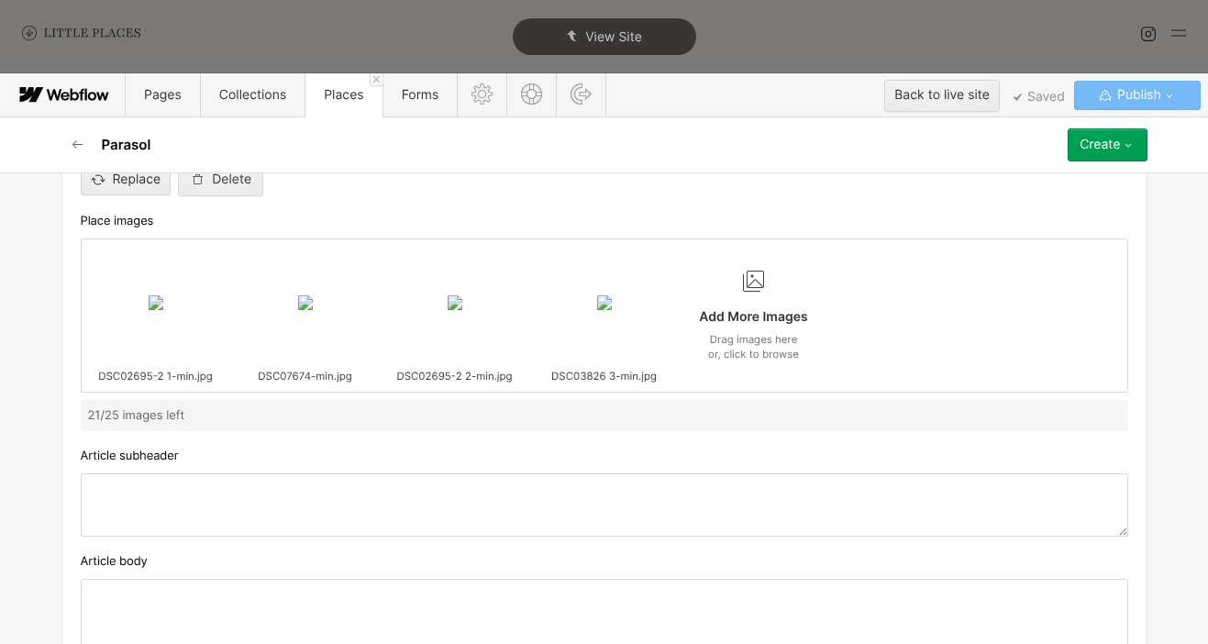
scroll to position [1208, 0]
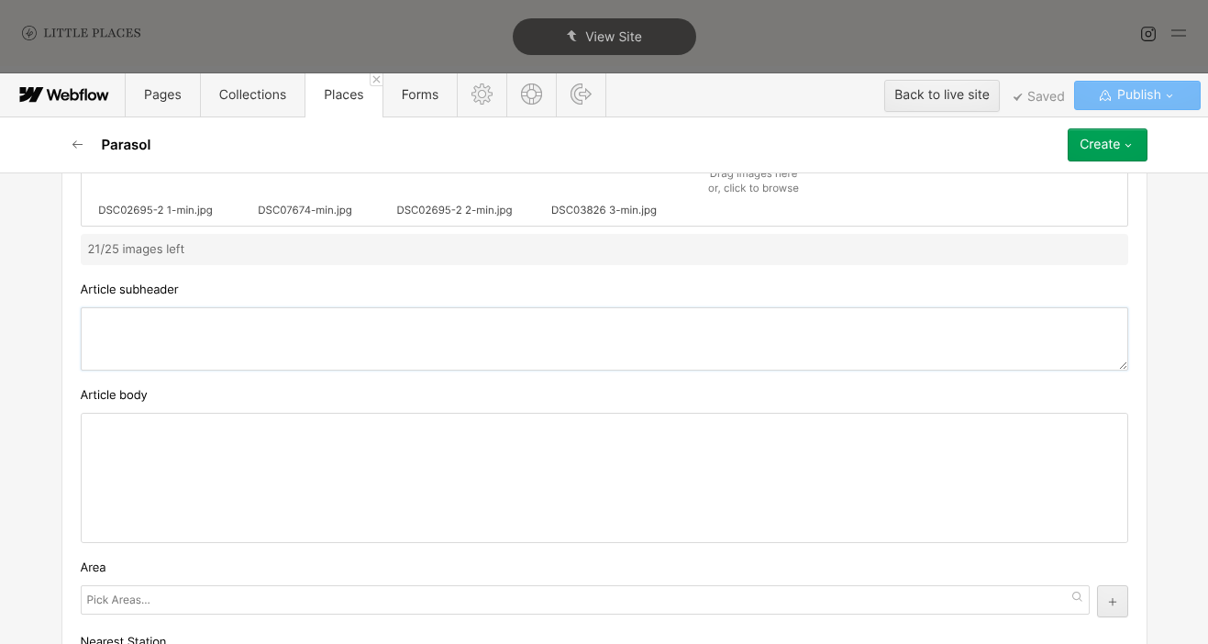
click at [132, 333] on textarea at bounding box center [605, 338] width 1048 height 63
click at [513, 435] on div at bounding box center [605, 478] width 1046 height 128
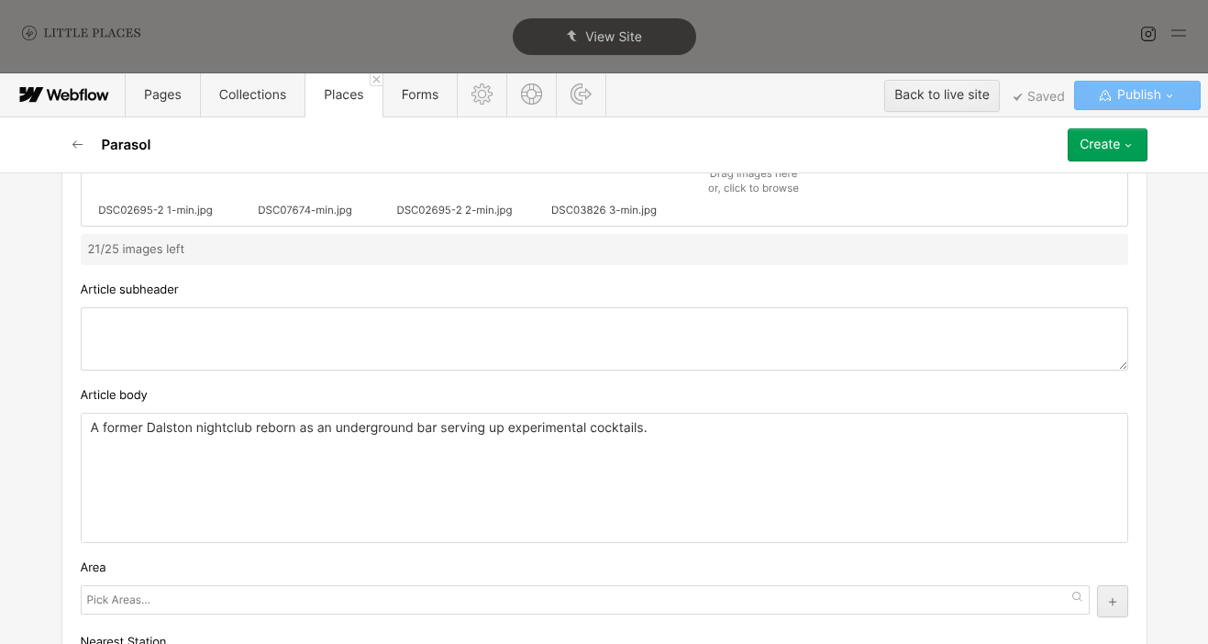
click at [398, 325] on textarea at bounding box center [605, 338] width 1048 height 63
click at [398, 324] on textarea at bounding box center [605, 338] width 1048 height 63
click at [121, 324] on textarea "Undergroudn cocktail bar" at bounding box center [605, 338] width 1048 height 63
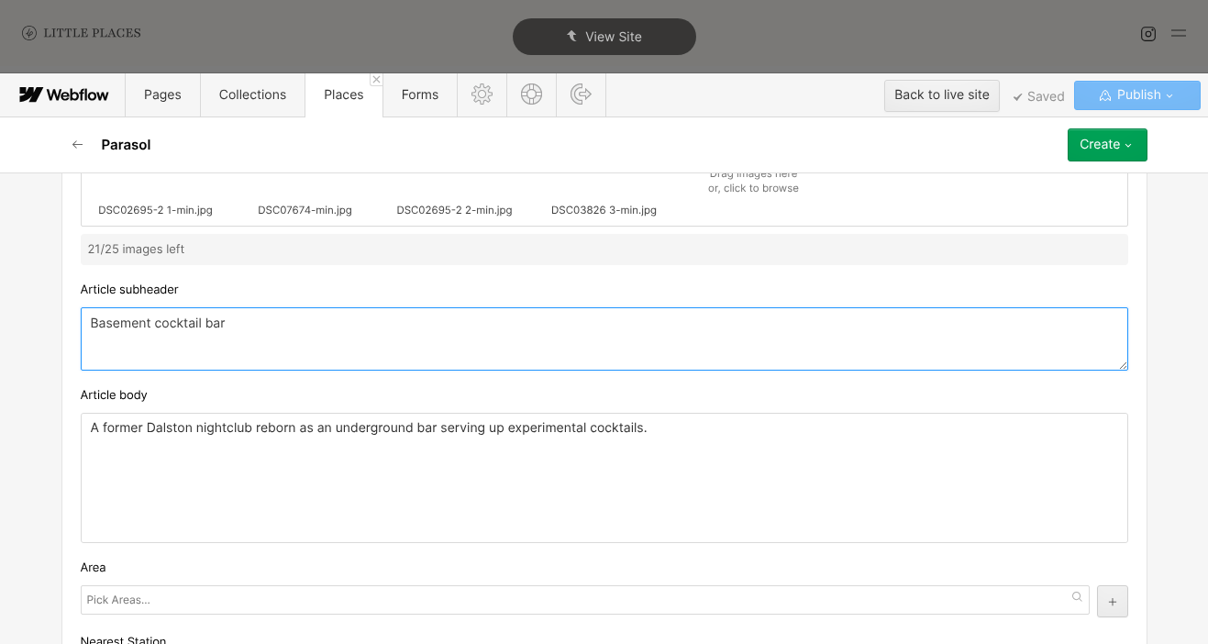
type textarea "Basement cocktail bar"
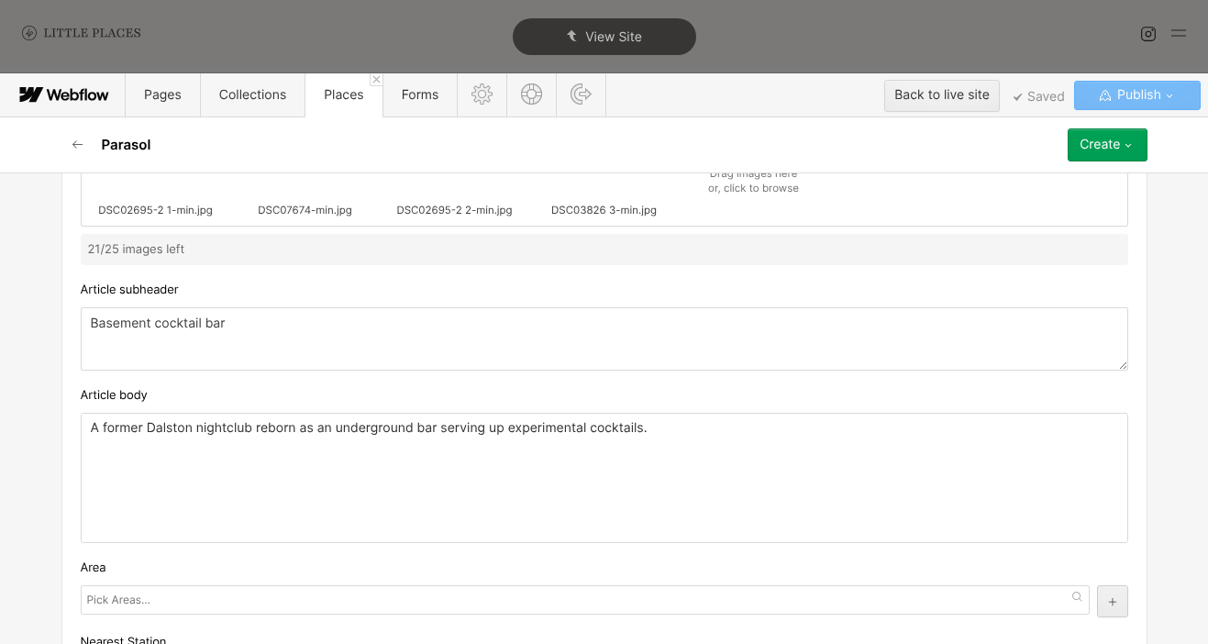
click at [161, 481] on div "A former Dalston nightclub reborn as an underground bar serving up experimental…" at bounding box center [605, 478] width 1046 height 128
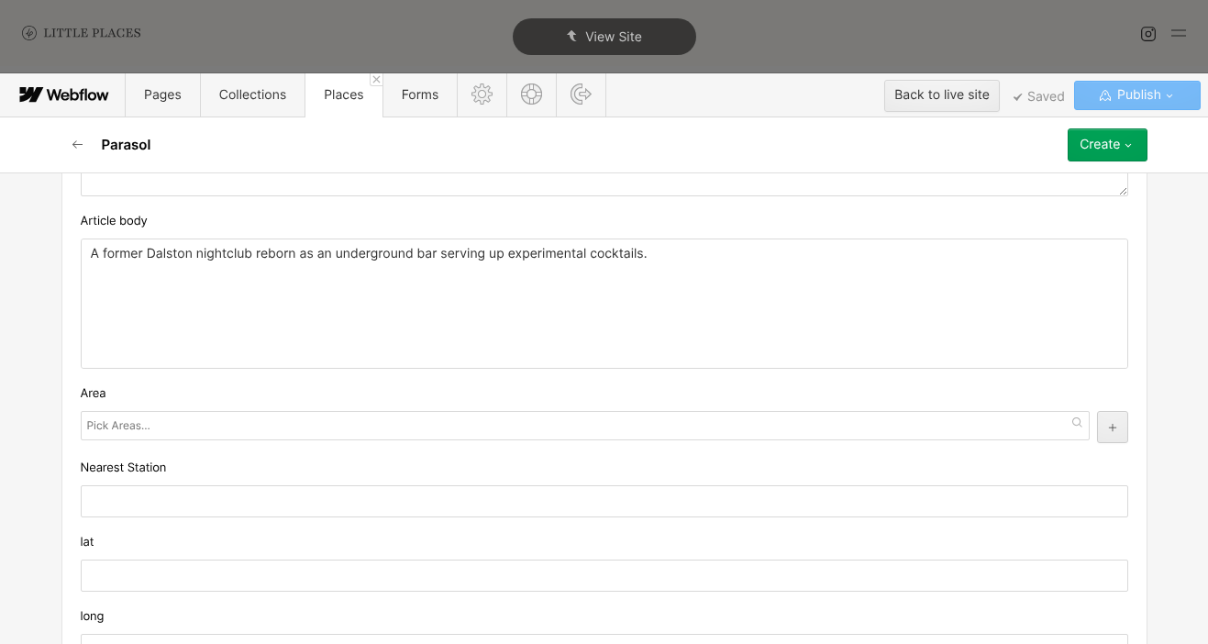
scroll to position [1404, 0]
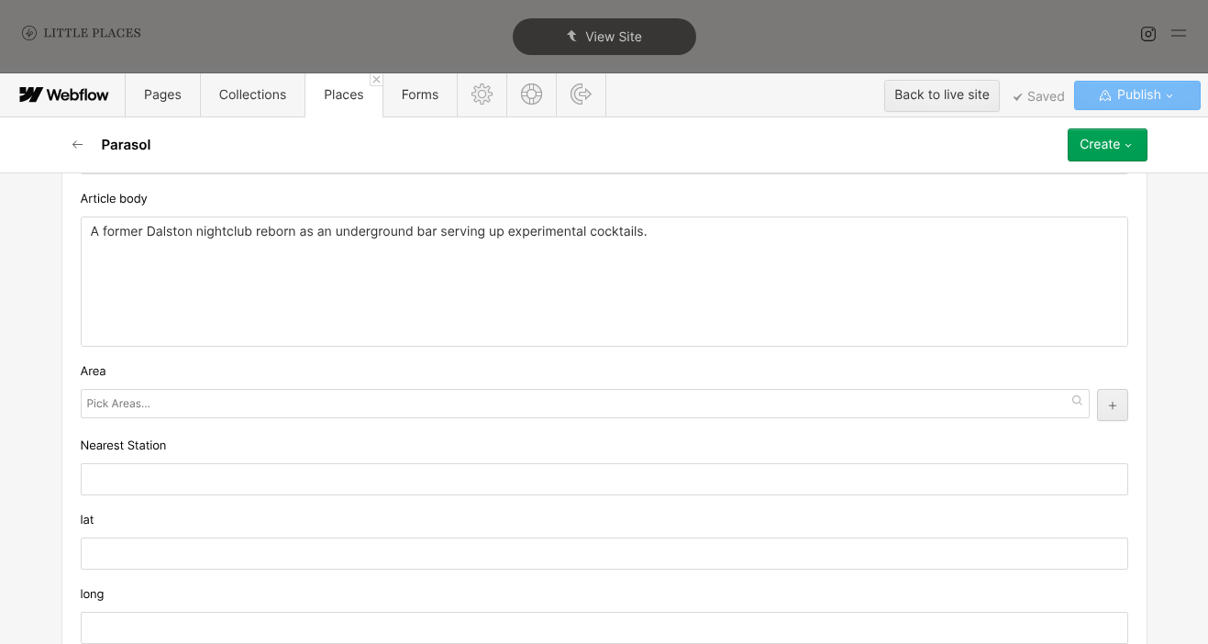
click at [416, 233] on p "A former Dalston nightclub reborn as an underground bar serving up experimental…" at bounding box center [604, 232] width 1027 height 15
click at [443, 299] on div "After years of shaping some of London’s best bars, [PERSON_NAME] & [PERSON_NAME…" at bounding box center [605, 281] width 1046 height 128
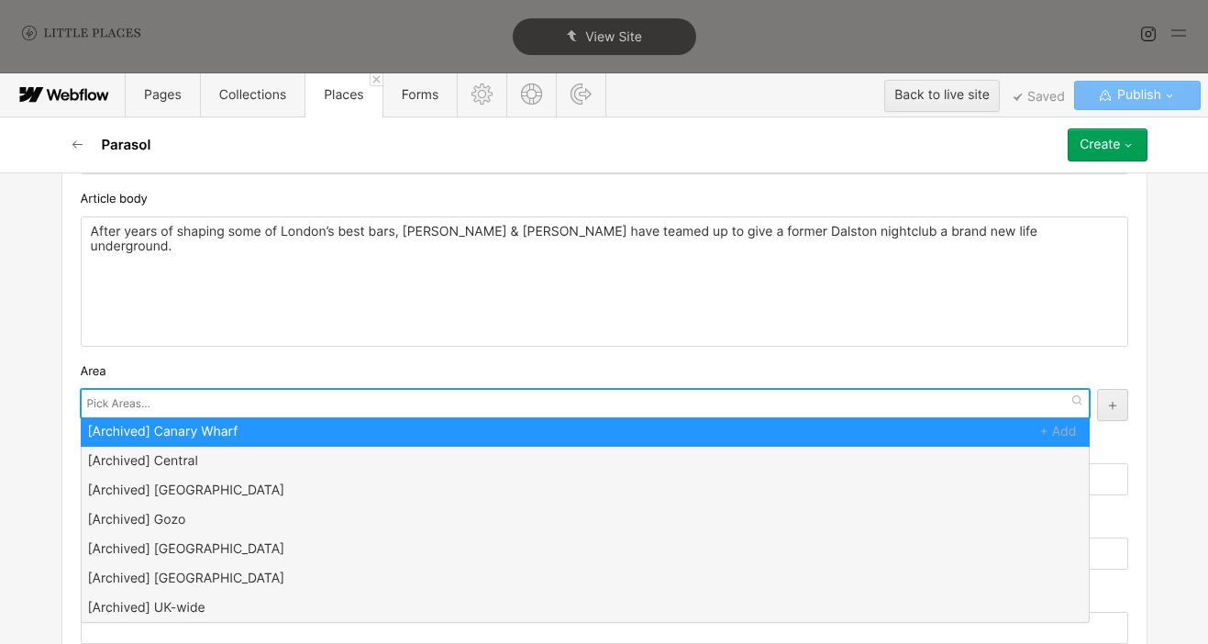
click at [111, 397] on input "text" at bounding box center [120, 404] width 67 height 26
type input "eas"
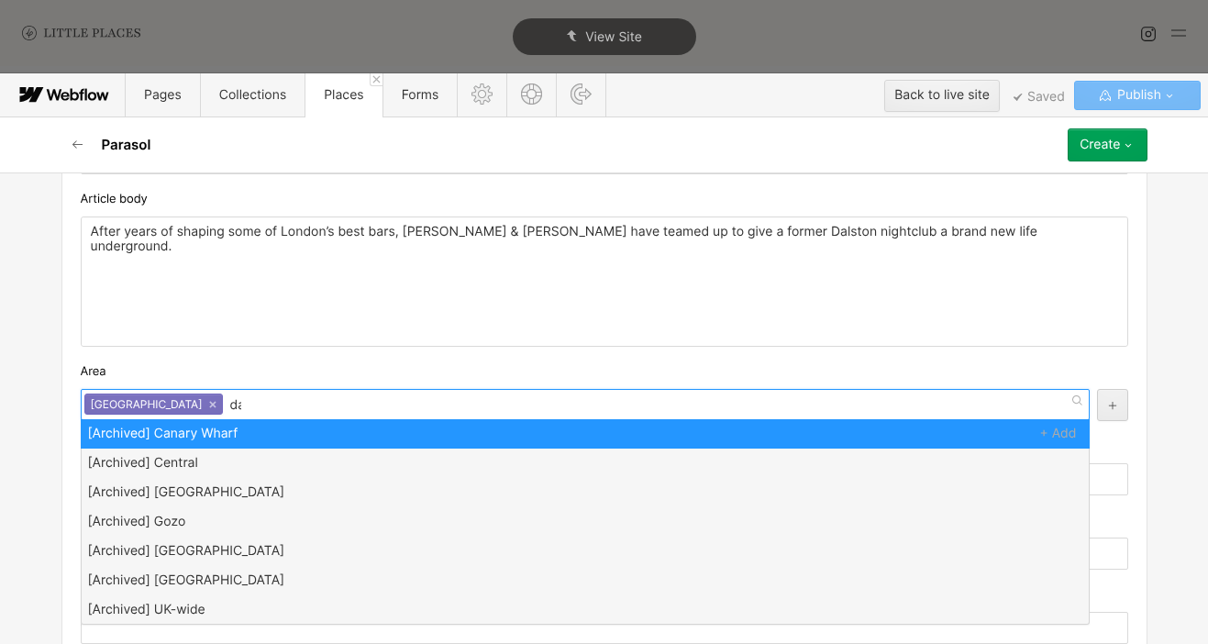
scroll to position [0, 0]
type input "dal"
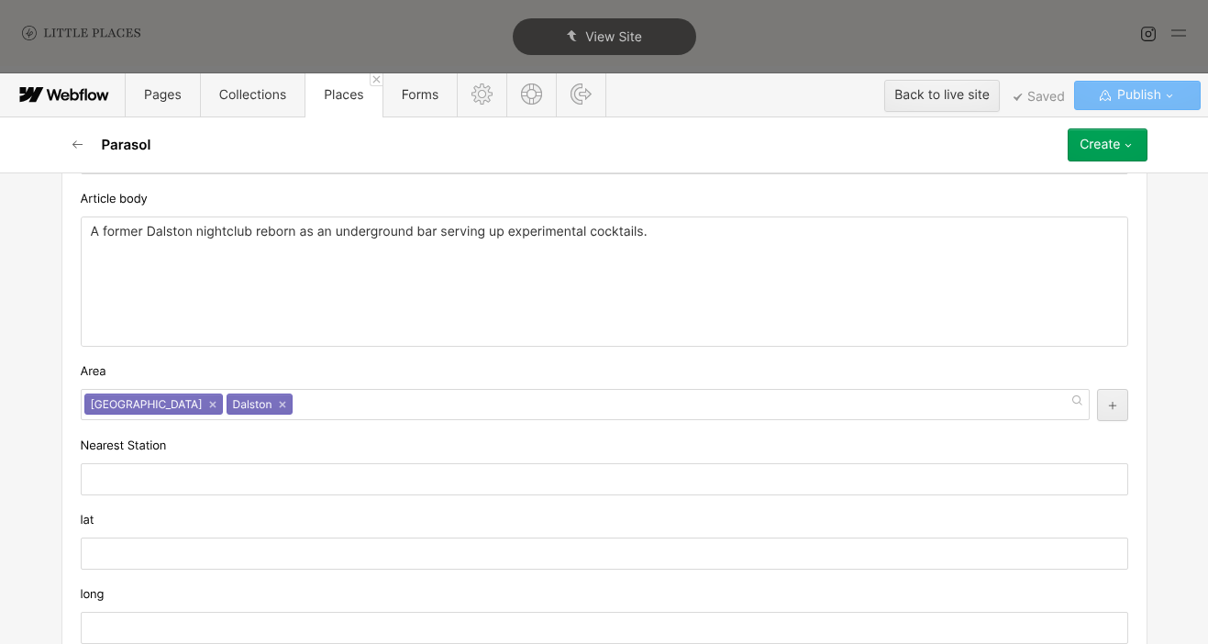
click at [406, 364] on div "Area" at bounding box center [605, 371] width 1048 height 20
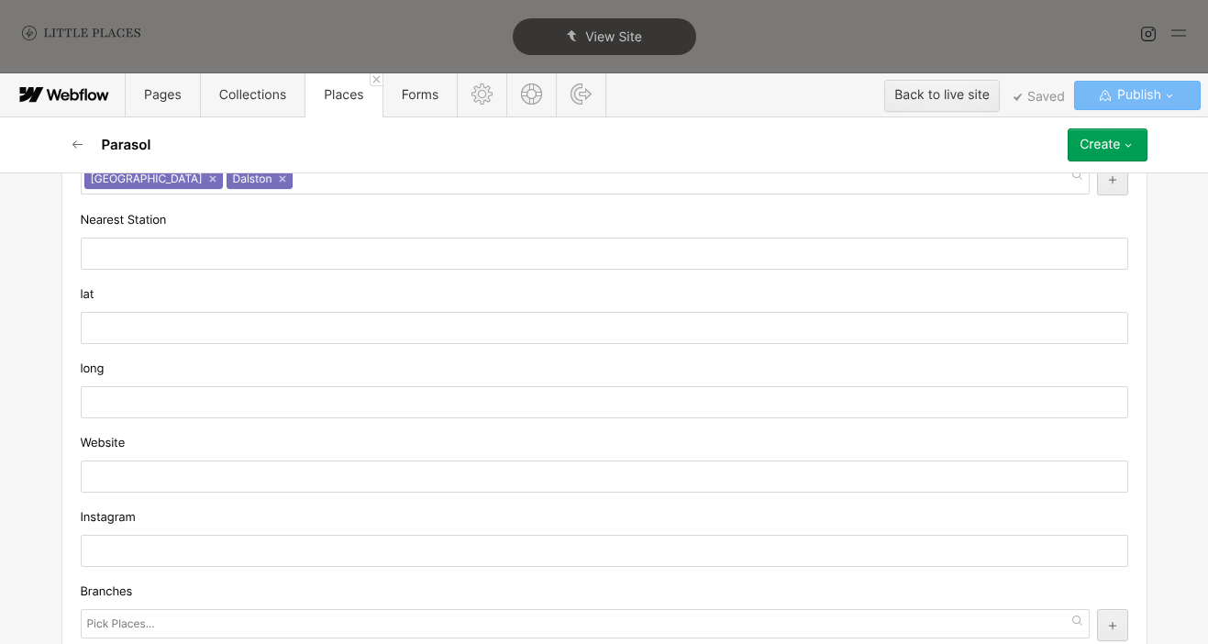
scroll to position [1632, 0]
click at [264, 334] on input "text" at bounding box center [605, 326] width 1048 height 32
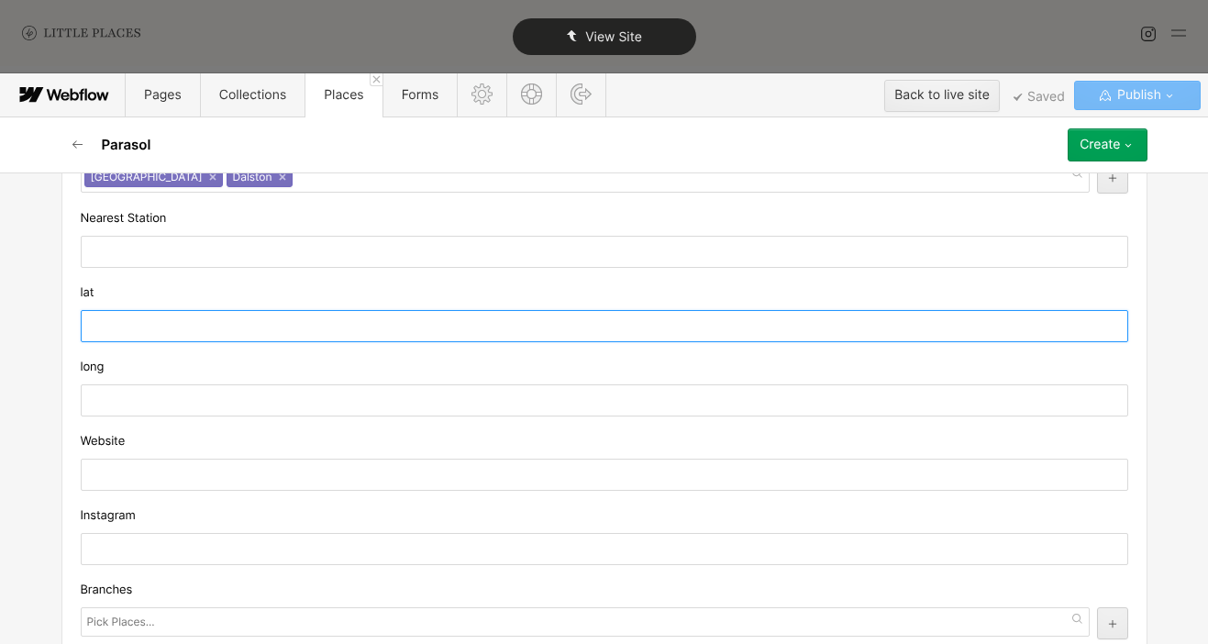
paste input "51.5516925"
type input "51.5516925"
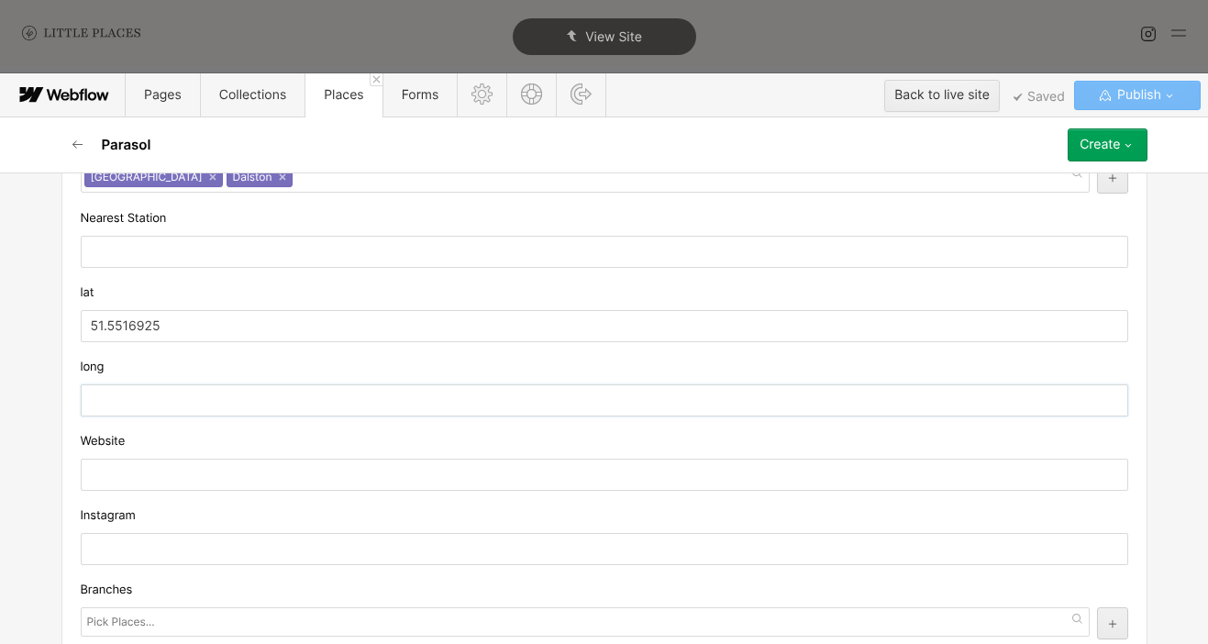
click at [264, 412] on input "text" at bounding box center [605, 400] width 1048 height 32
paste input "-0.0748014"
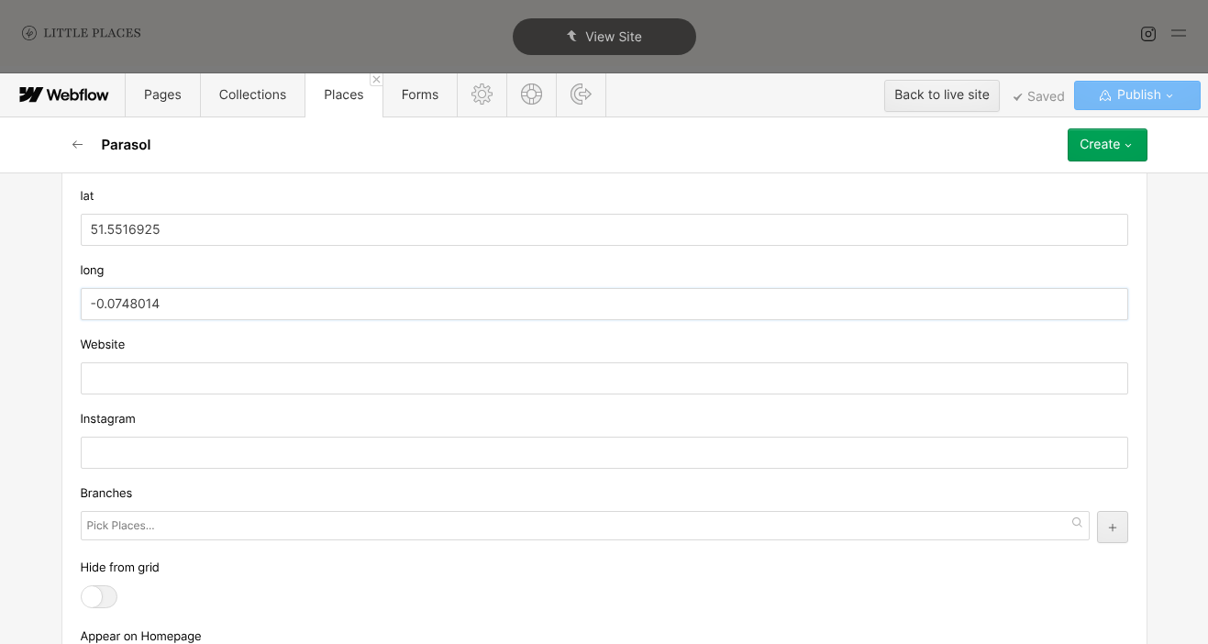
scroll to position [1749, 0]
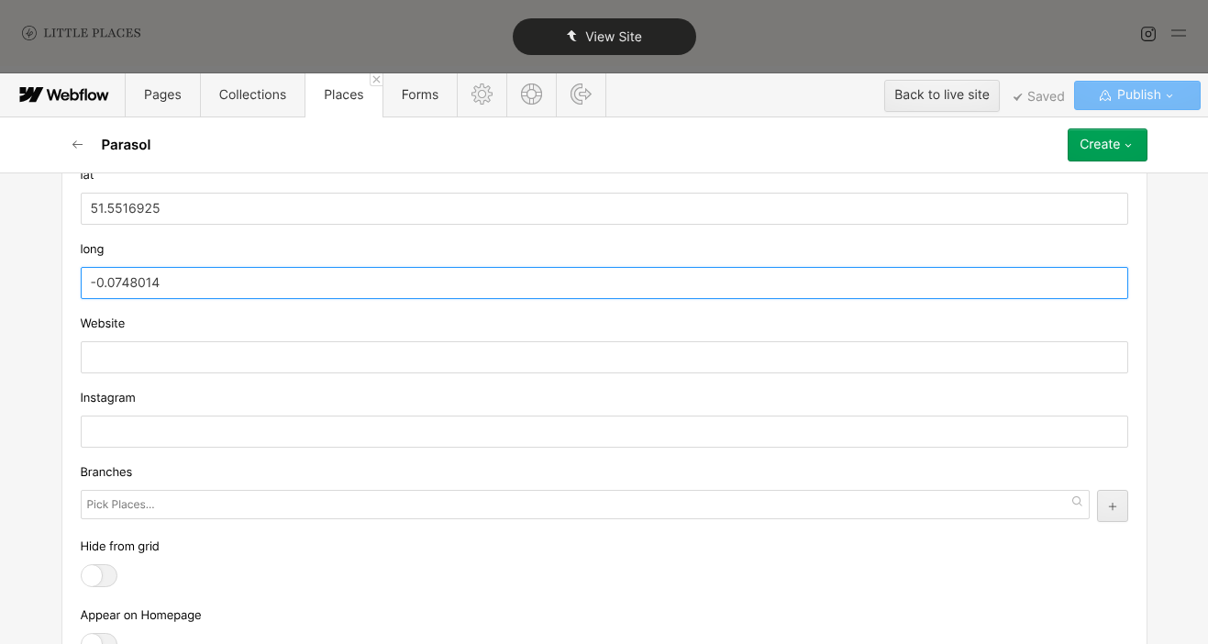
type input "-0.0748014"
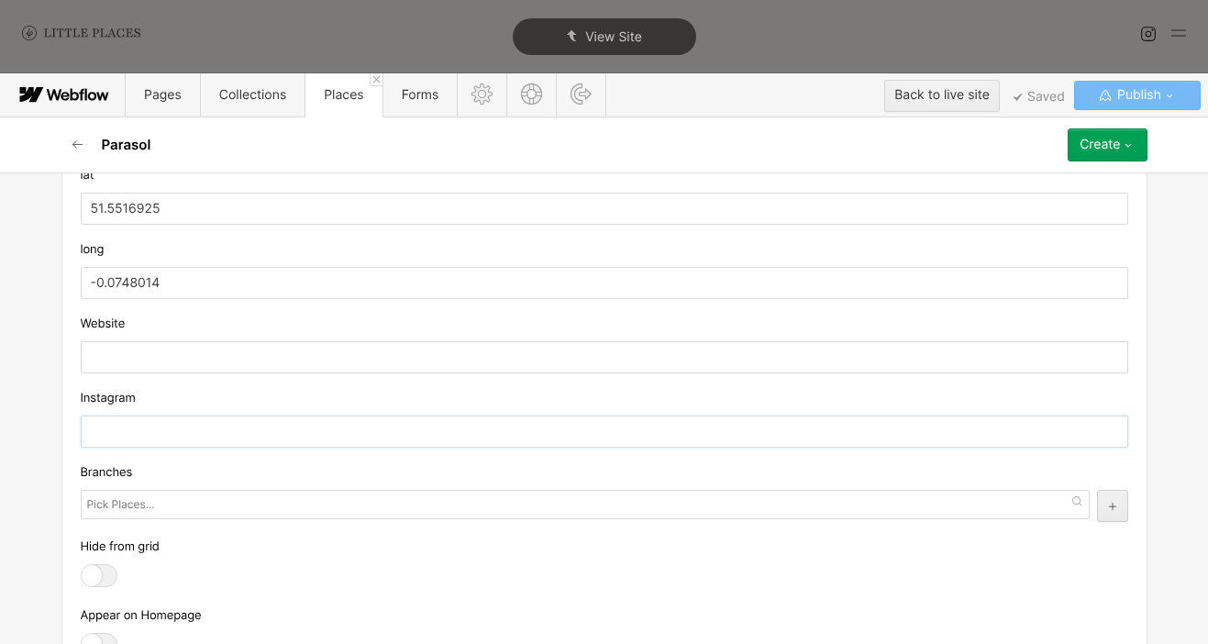
click at [273, 429] on input "text" at bounding box center [605, 432] width 1048 height 32
paste input "[URL][DOMAIN_NAME]"
click at [343, 430] on input "[URL][DOMAIN_NAME]" at bounding box center [605, 432] width 1048 height 32
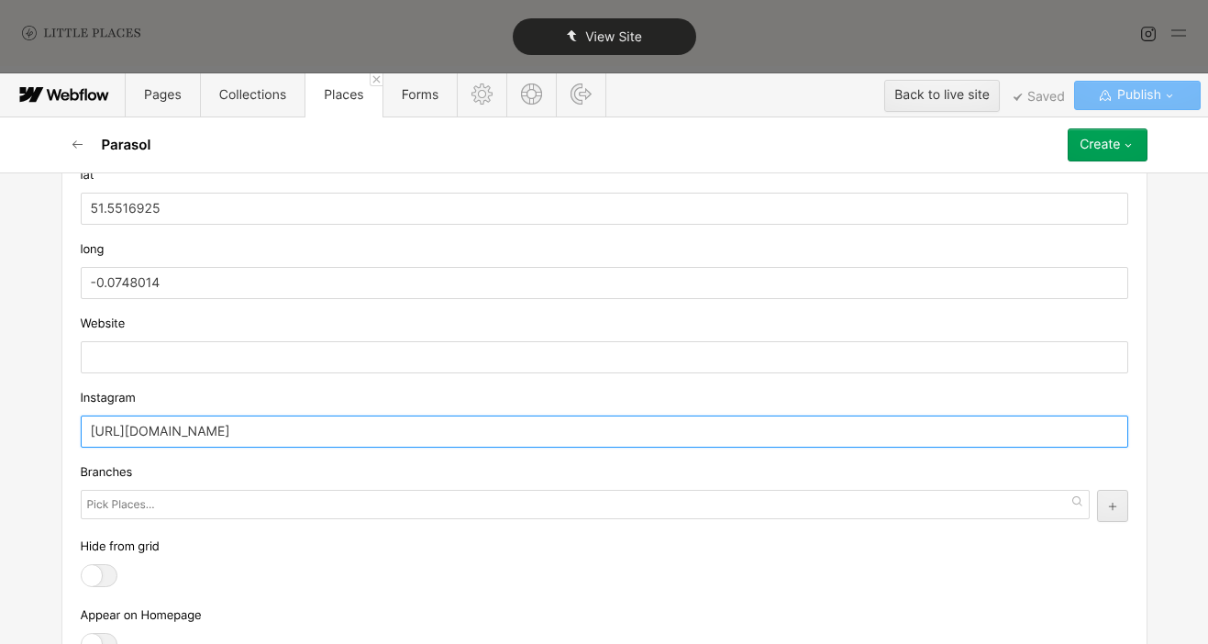
type input "[URL][DOMAIN_NAME]"
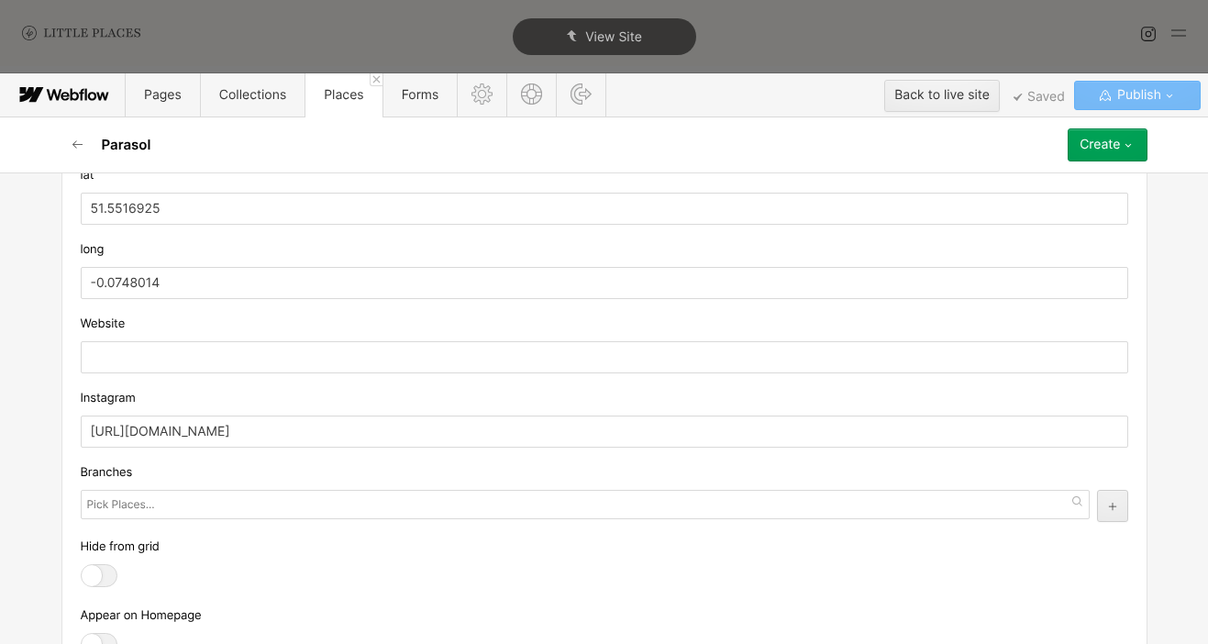
click at [213, 336] on div "Website" at bounding box center [605, 344] width 1048 height 60
click at [216, 351] on input "text" at bounding box center [605, 357] width 1048 height 32
paste input "[URL][DOMAIN_NAME]"
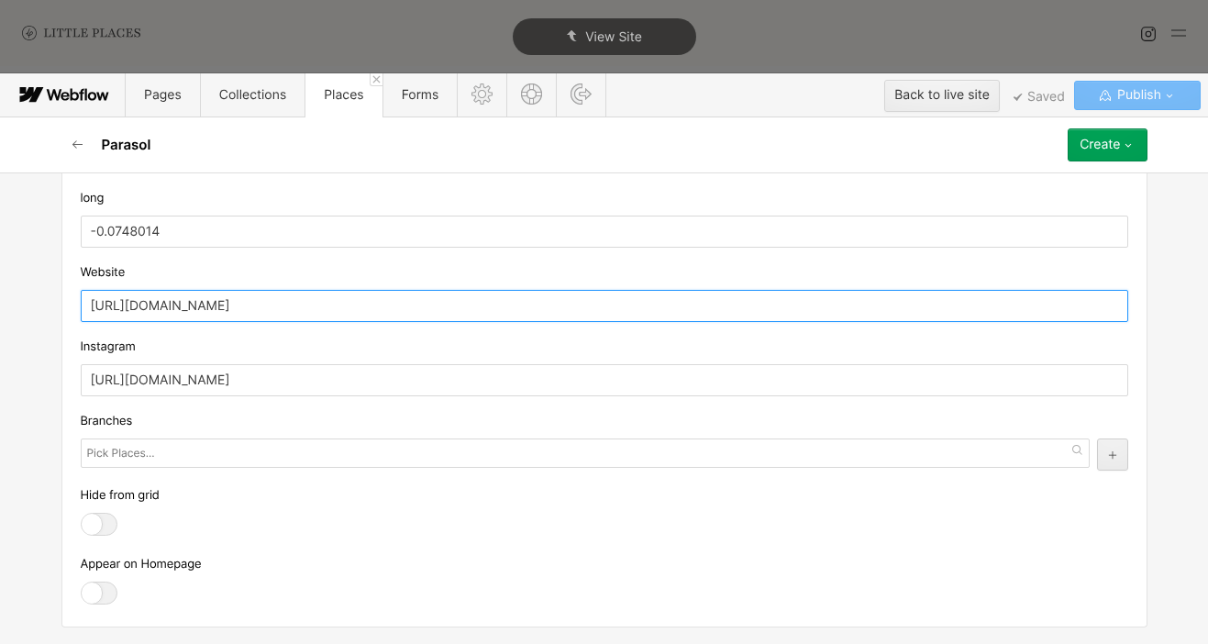
type input "[URL][DOMAIN_NAME]"
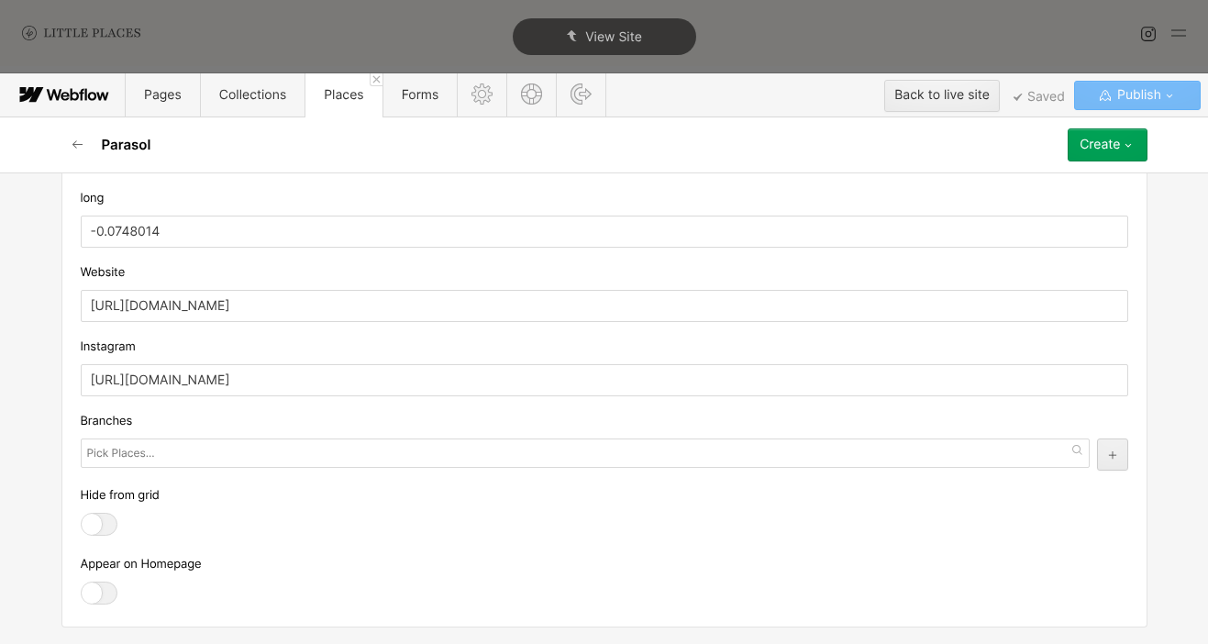
click at [100, 585] on div at bounding box center [99, 593] width 37 height 23
click at [0, 0] on input "checkbox" at bounding box center [0, 0] width 0 height 0
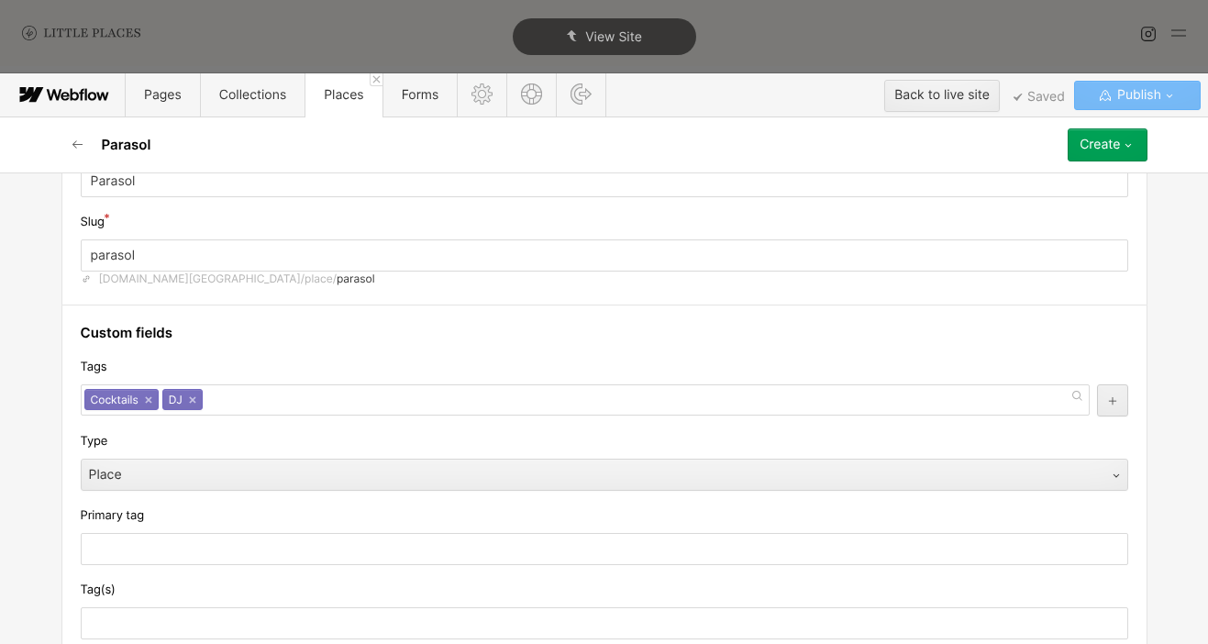
scroll to position [0, 0]
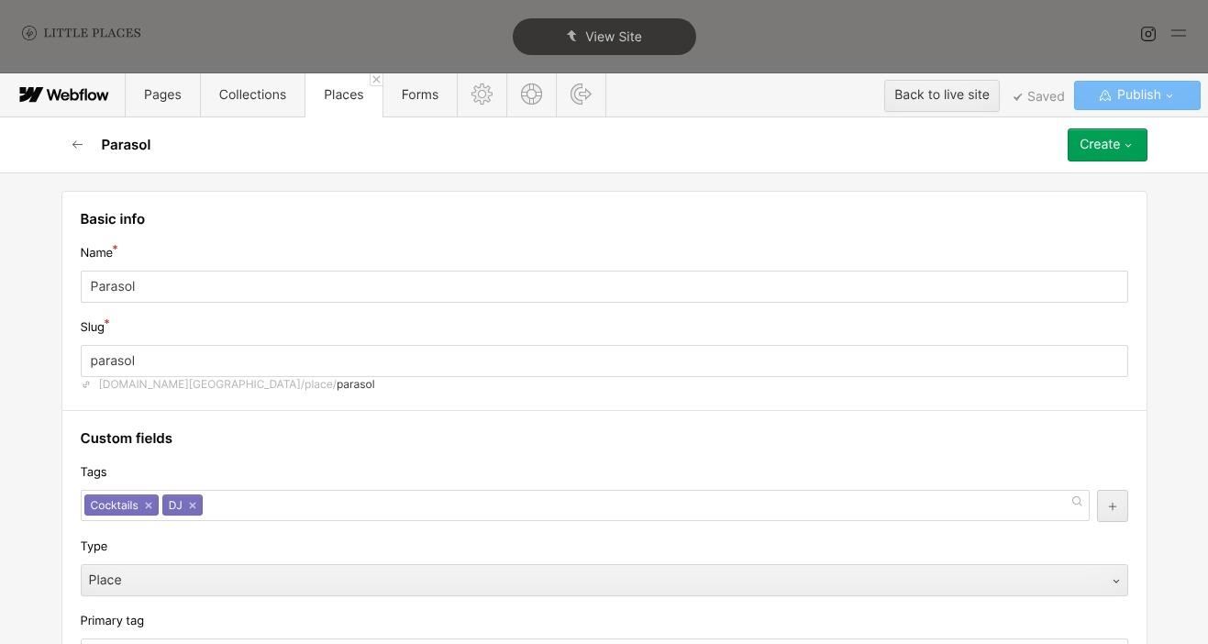
click at [1132, 152] on icon "button" at bounding box center [1128, 145] width 15 height 15
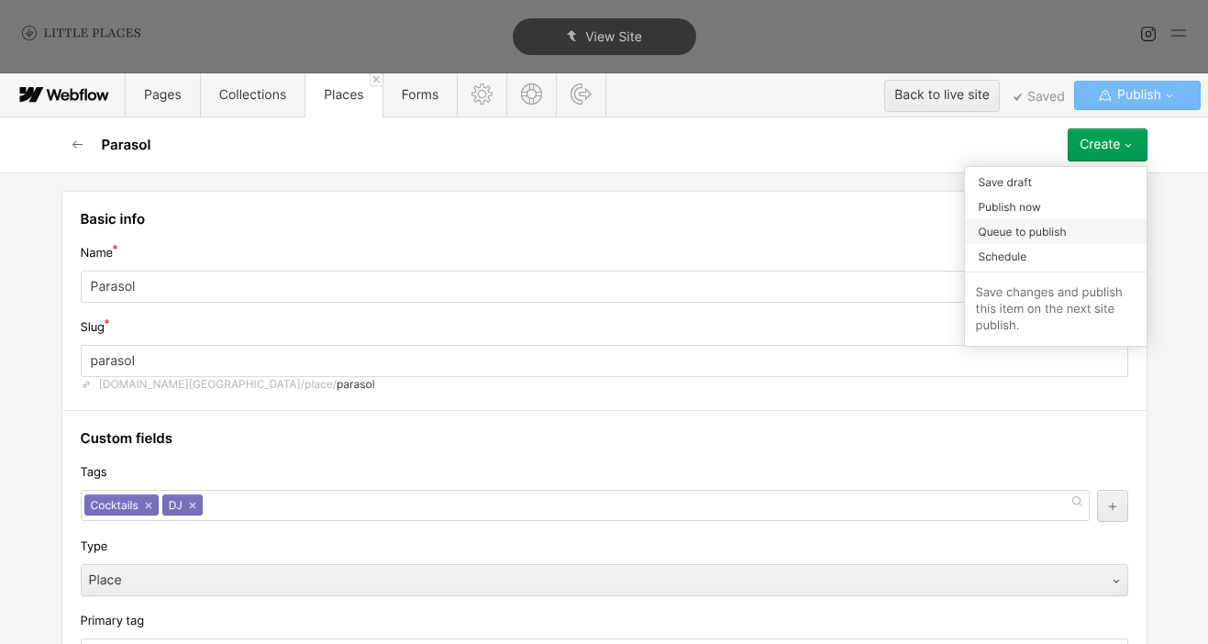
click at [1092, 231] on div "Queue to publish" at bounding box center [1056, 231] width 182 height 25
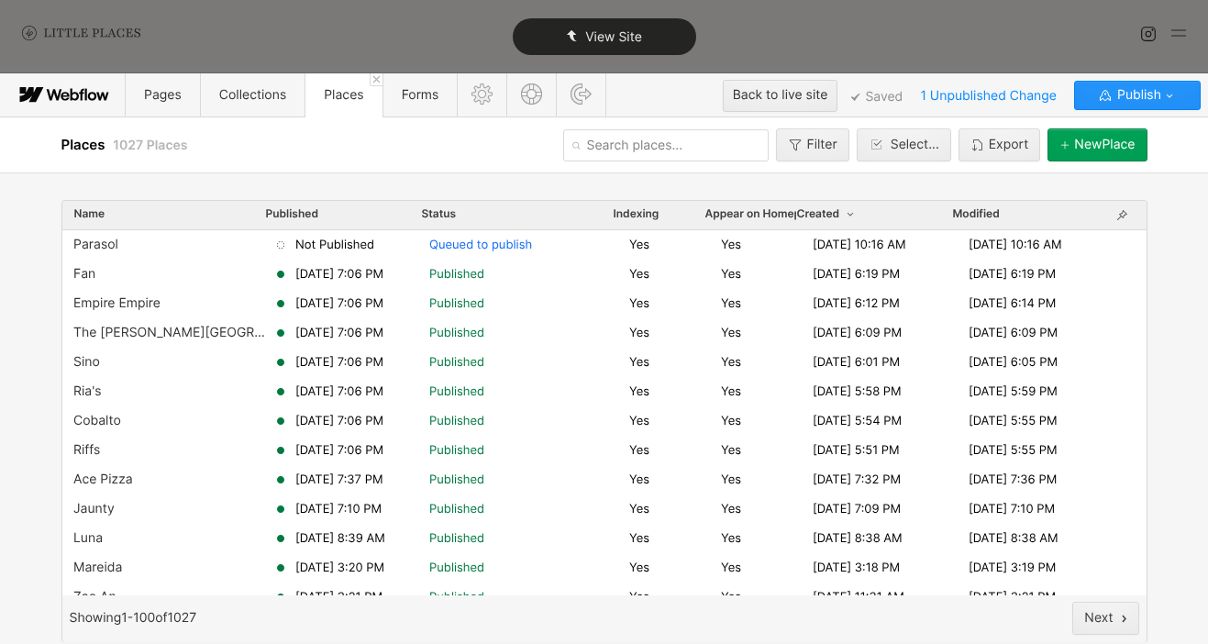
click at [552, 41] on div "View Site" at bounding box center [604, 36] width 183 height 37
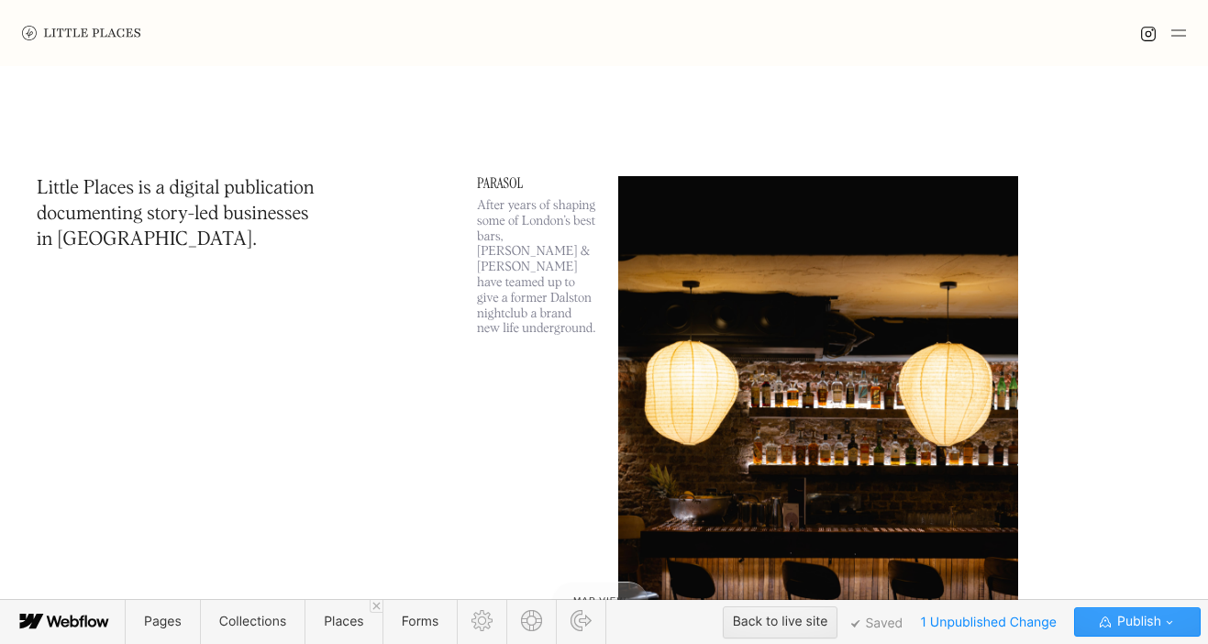
click at [1122, 607] on div "Pages Collections Places Forms Back to live site Saved 1 Unpublished Change Pub…" at bounding box center [604, 622] width 1208 height 44
click at [1123, 624] on span "Publish" at bounding box center [1138, 622] width 48 height 28
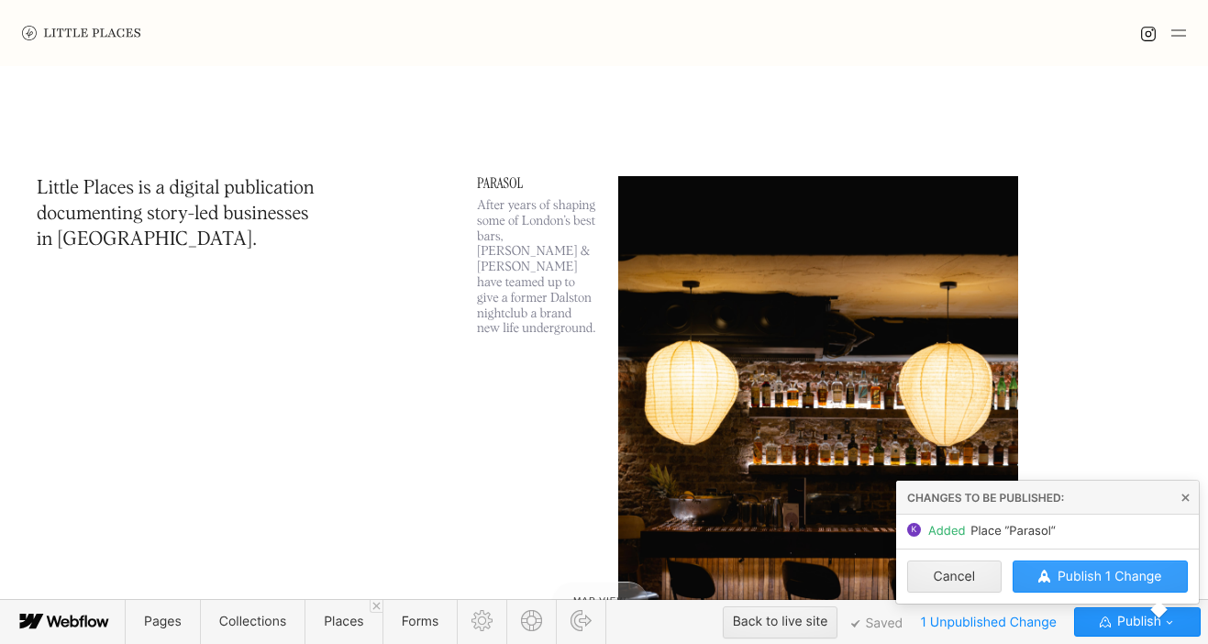
click at [1126, 568] on button "Publish 1 Change" at bounding box center [1101, 576] width 176 height 32
